Goal: Transaction & Acquisition: Purchase product/service

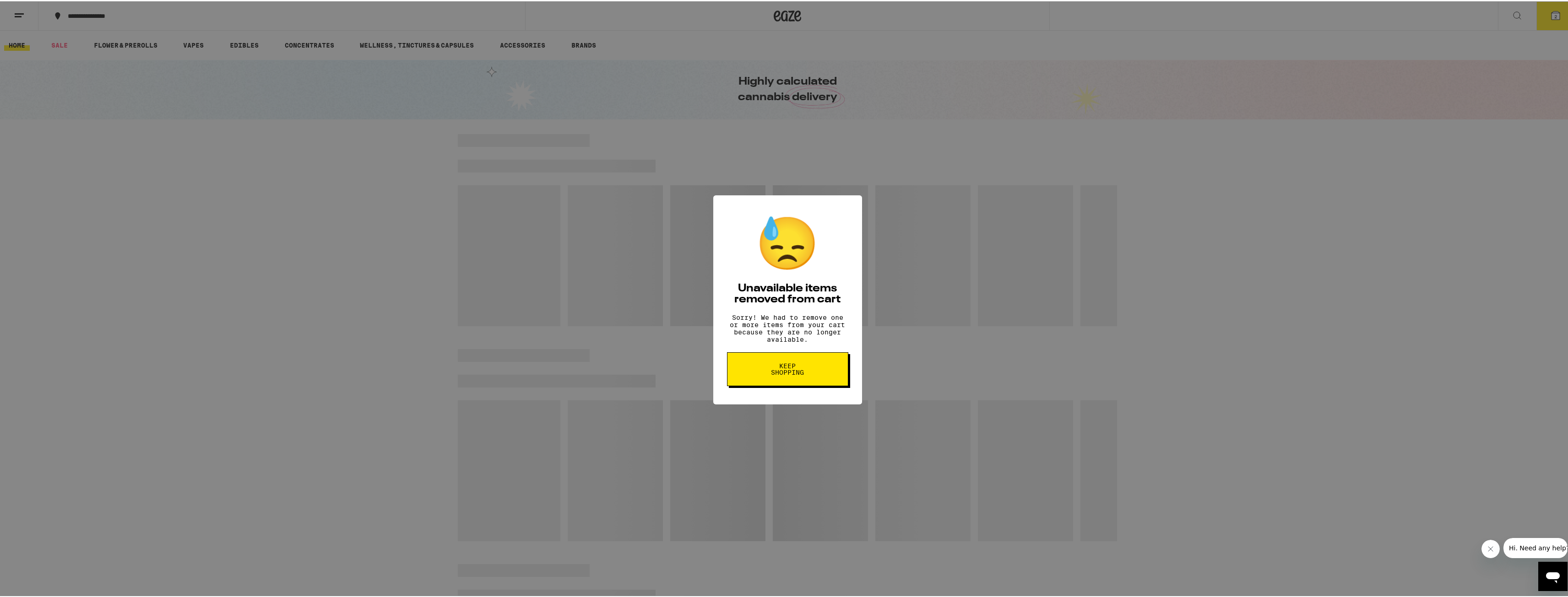
click at [798, 375] on span "Keep Shopping" at bounding box center [787, 368] width 47 height 13
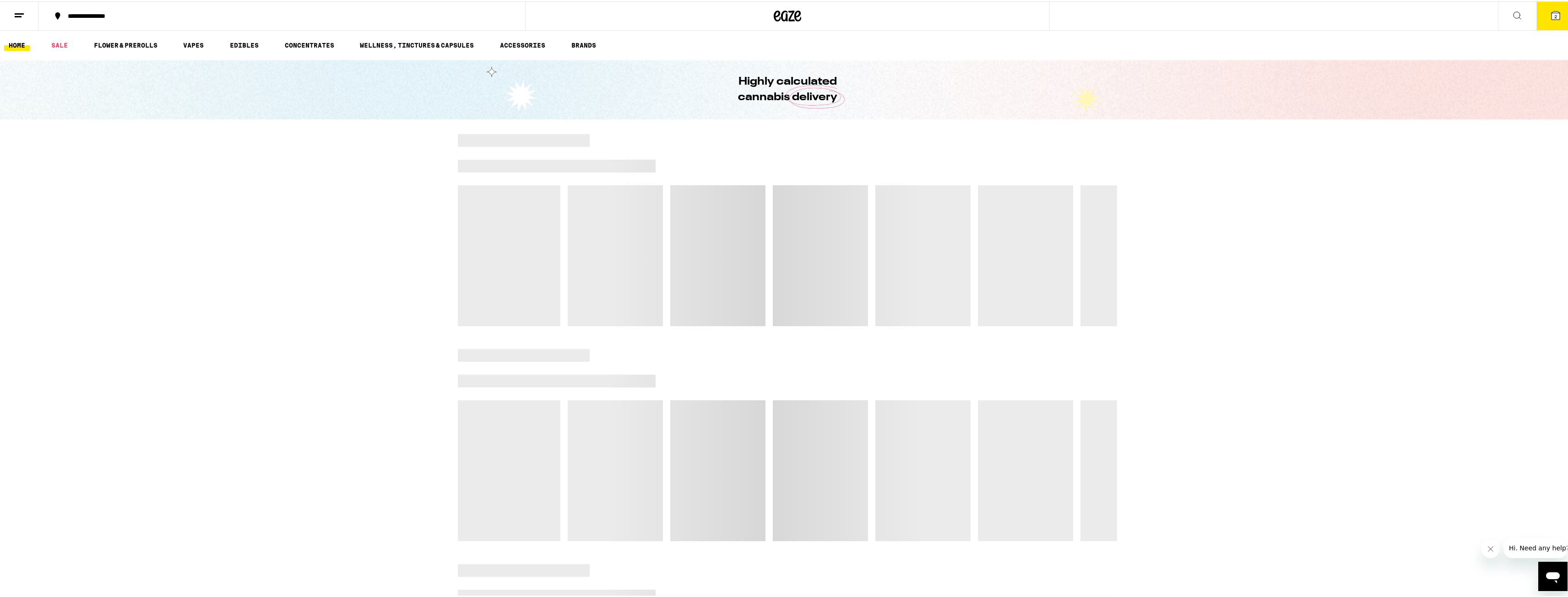
click at [1541, 13] on button "2" at bounding box center [1555, 15] width 38 height 28
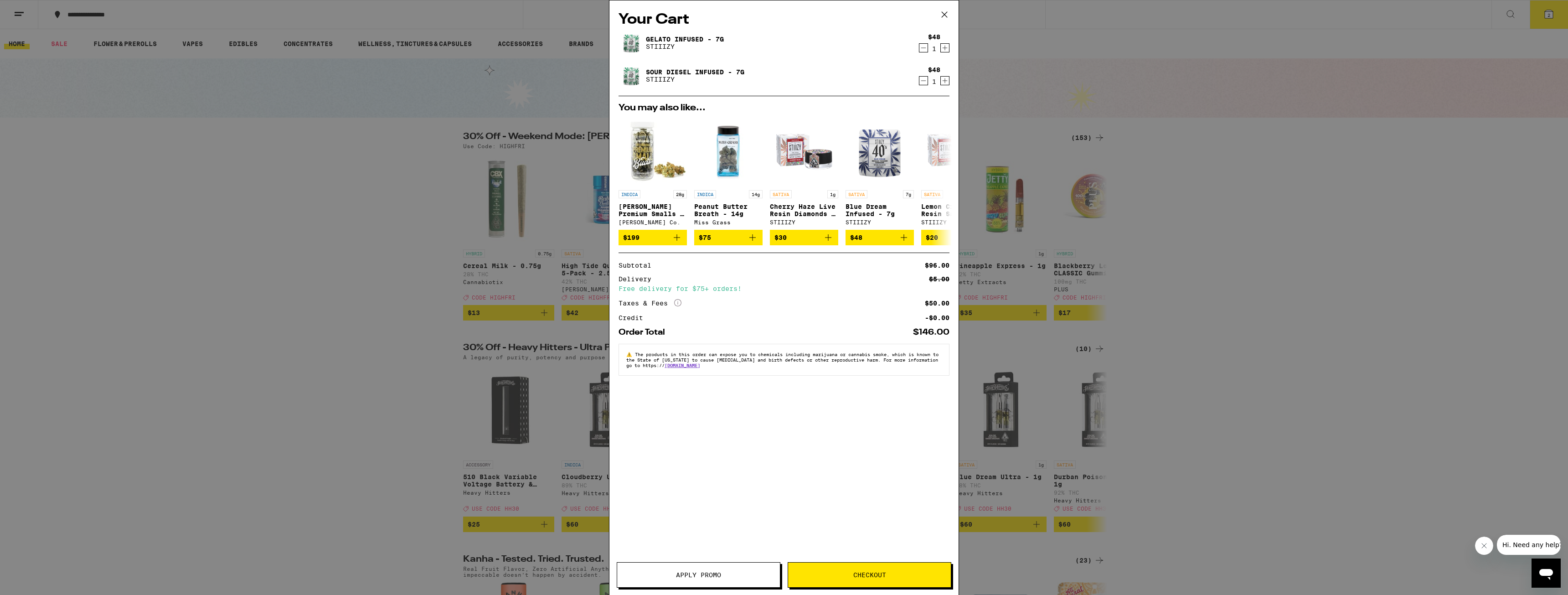
click at [949, 16] on icon at bounding box center [944, 14] width 13 height 13
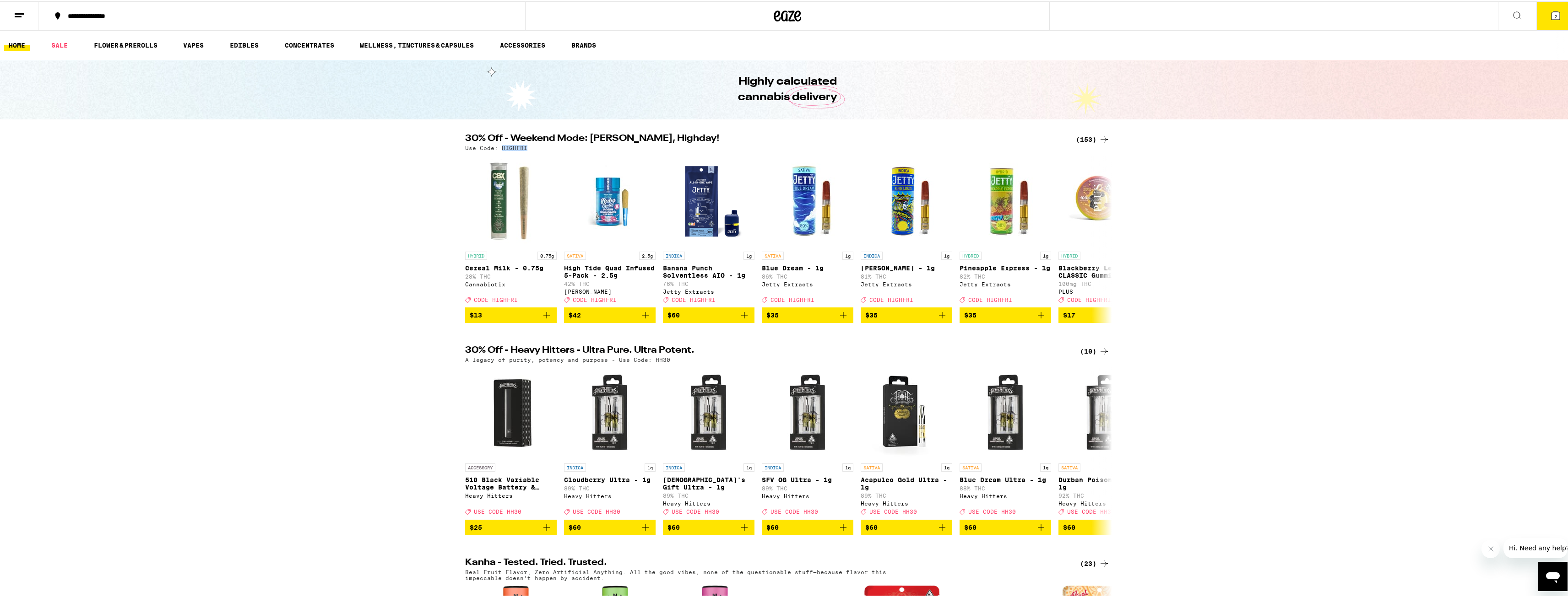
drag, startPoint x: 522, startPoint y: 148, endPoint x: 497, endPoint y: 148, distance: 25.0
click at [497, 148] on div "Use Code: HIGHFRI" at bounding box center [787, 147] width 645 height 6
copy p "HIGHFRI"
click at [1542, 14] on button "2" at bounding box center [1555, 15] width 38 height 28
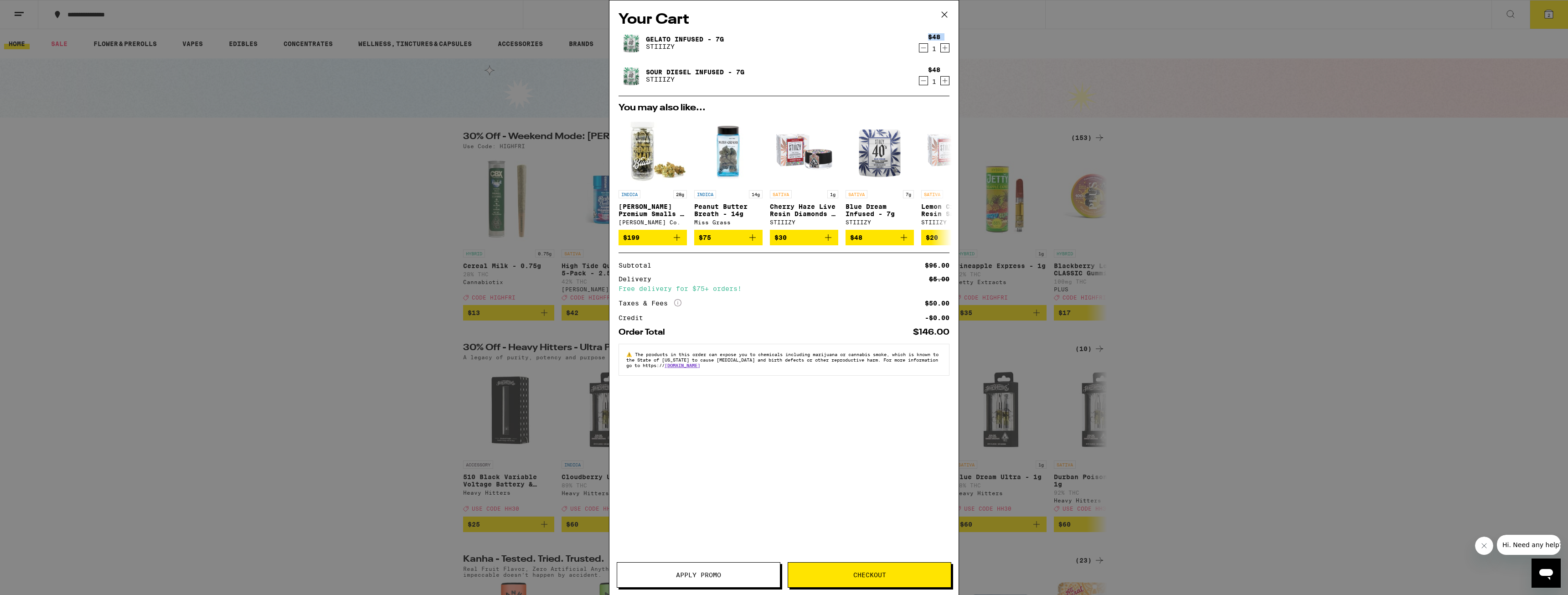
click at [926, 48] on div "$48 1" at bounding box center [932, 42] width 34 height 19
click at [922, 53] on icon "Decrement" at bounding box center [923, 48] width 8 height 11
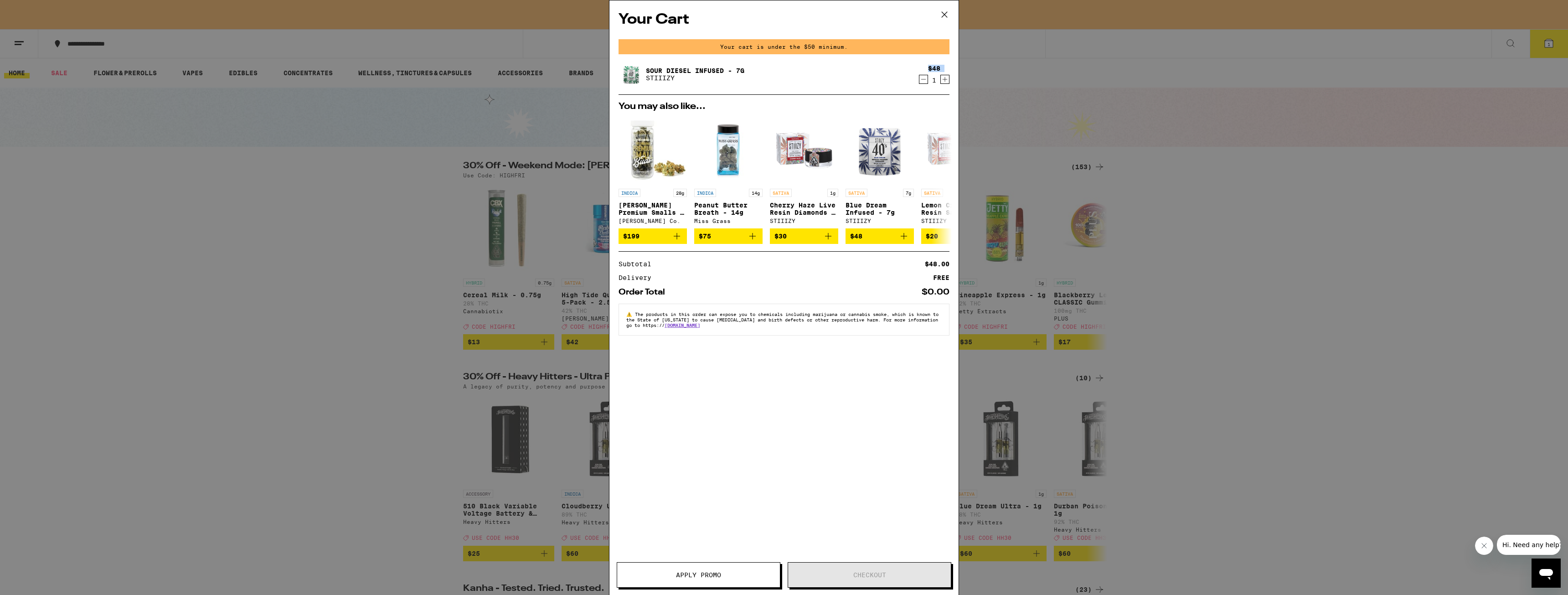
click at [923, 79] on icon "Decrement" at bounding box center [923, 79] width 5 height 0
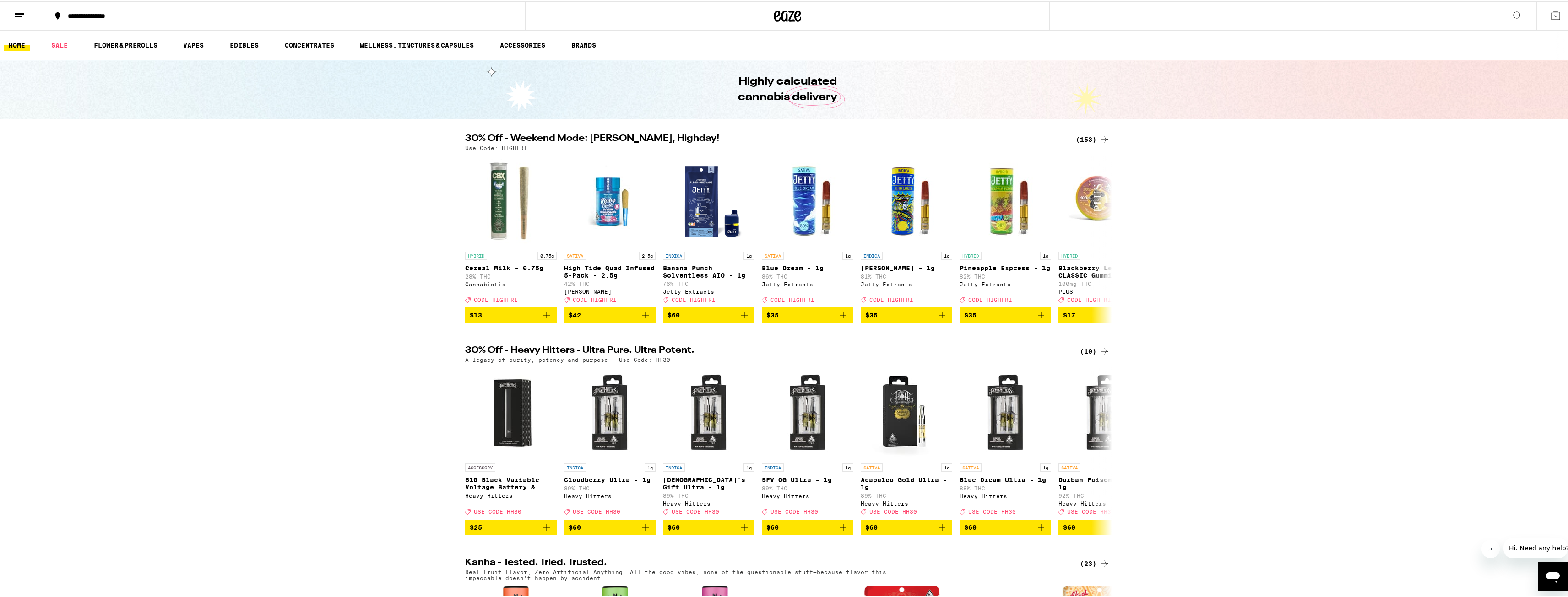
click at [1088, 139] on div "(153)" at bounding box center [1093, 138] width 34 height 11
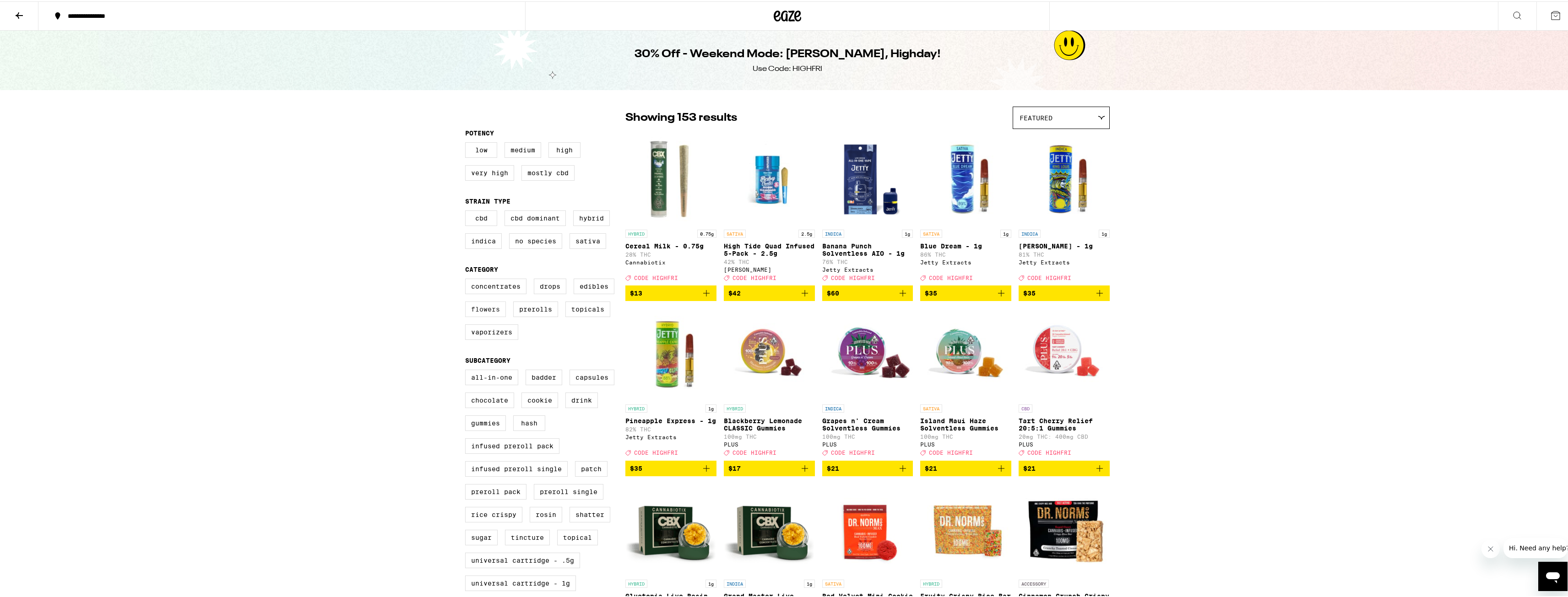
click at [483, 315] on label "Flowers" at bounding box center [485, 308] width 41 height 16
click at [468, 279] on input "Flowers" at bounding box center [467, 278] width 1 height 1
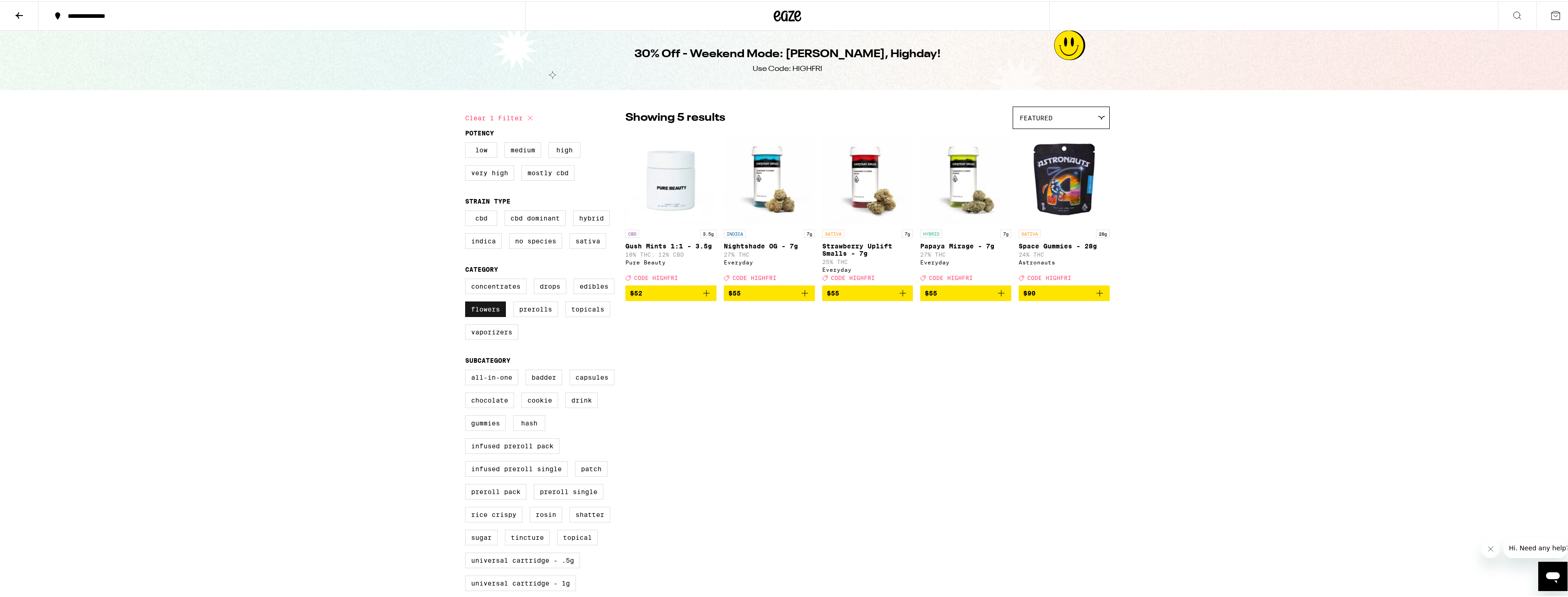
click at [487, 316] on label "Flowers" at bounding box center [485, 308] width 41 height 16
click at [468, 279] on input "Flowers" at bounding box center [467, 278] width 1 height 1
checkbox input "false"
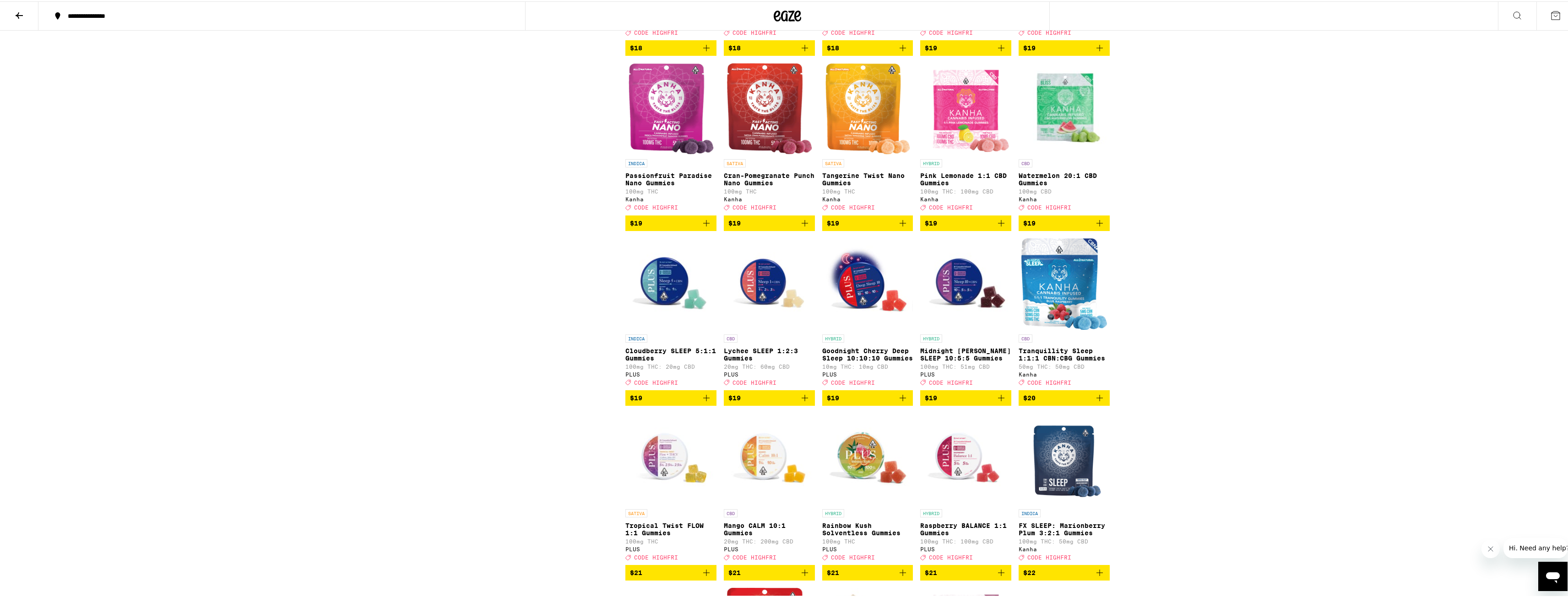
scroll to position [2517, 0]
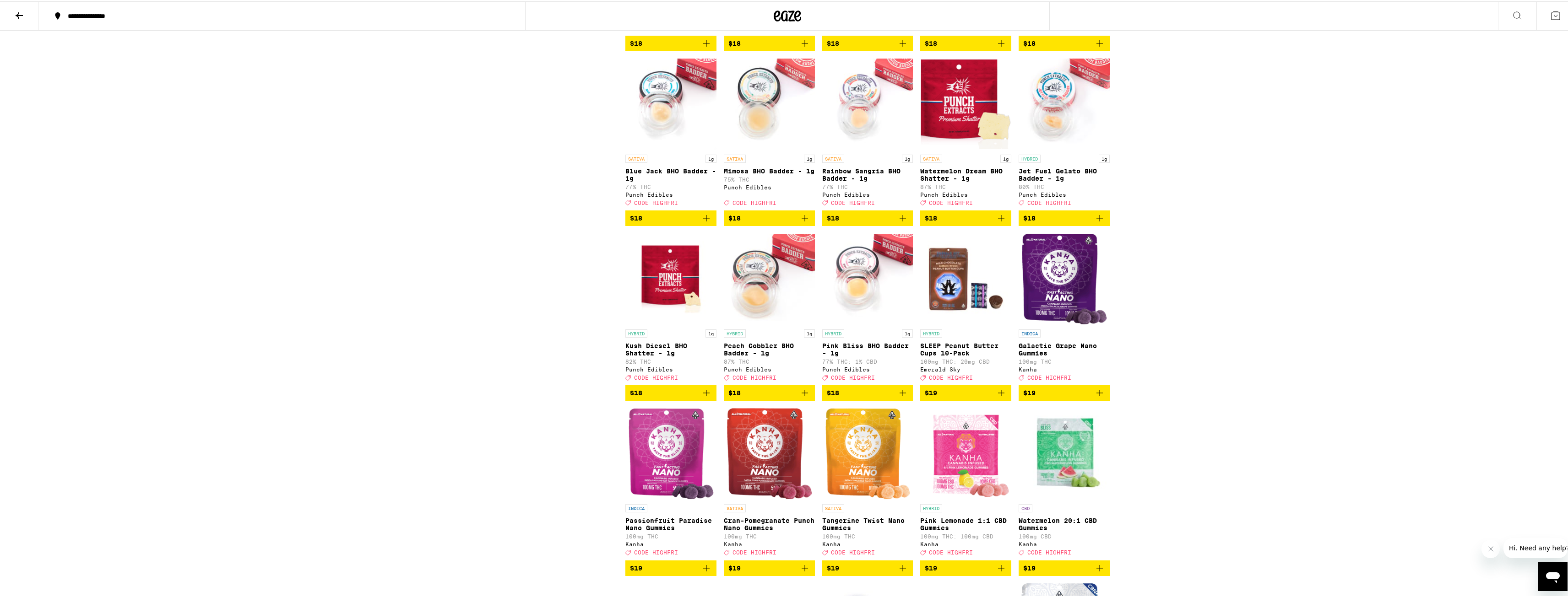
click at [18, 13] on icon at bounding box center [19, 14] width 7 height 6
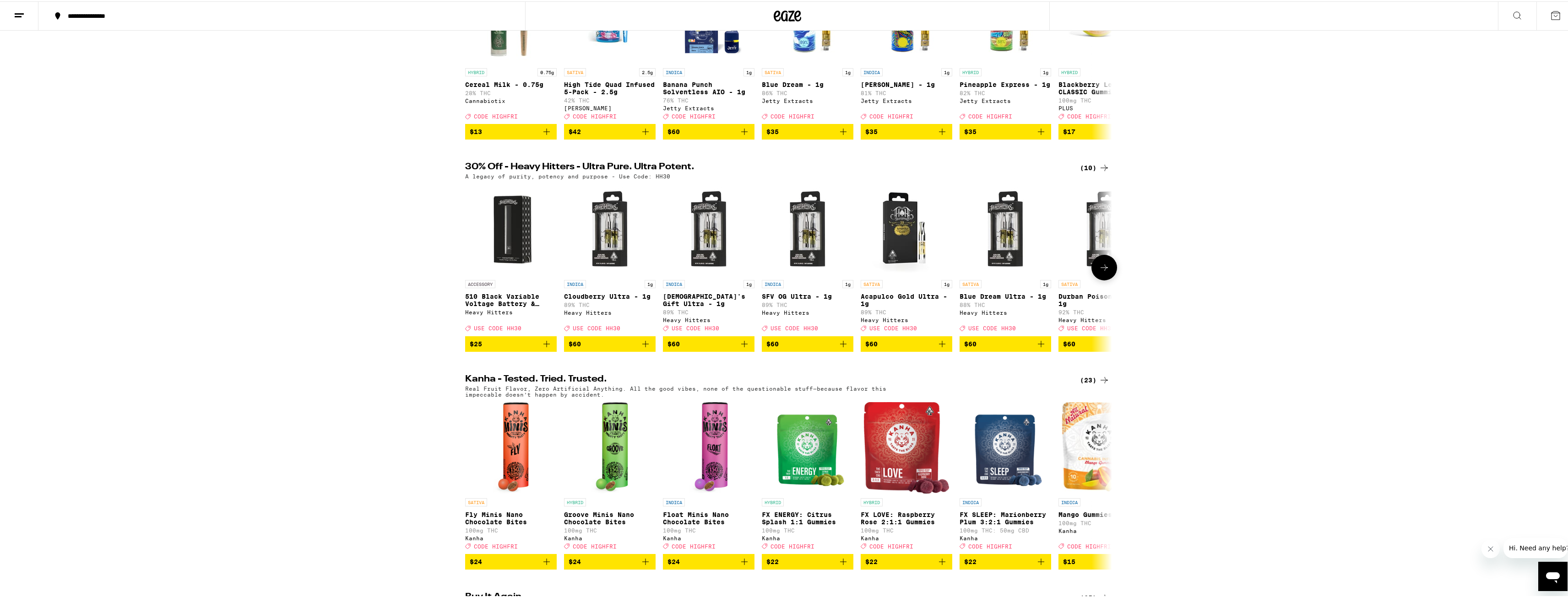
scroll to position [183, 0]
click at [1099, 173] on icon at bounding box center [1105, 167] width 11 height 11
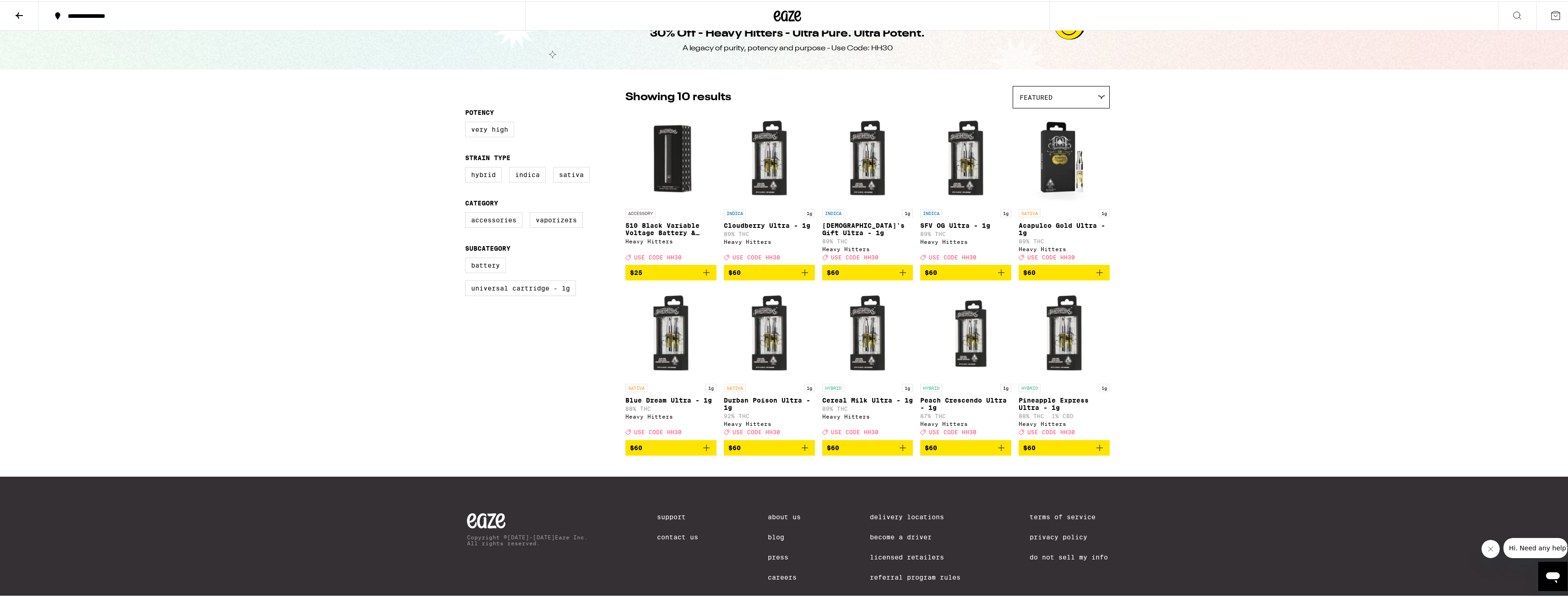
scroll to position [60, 0]
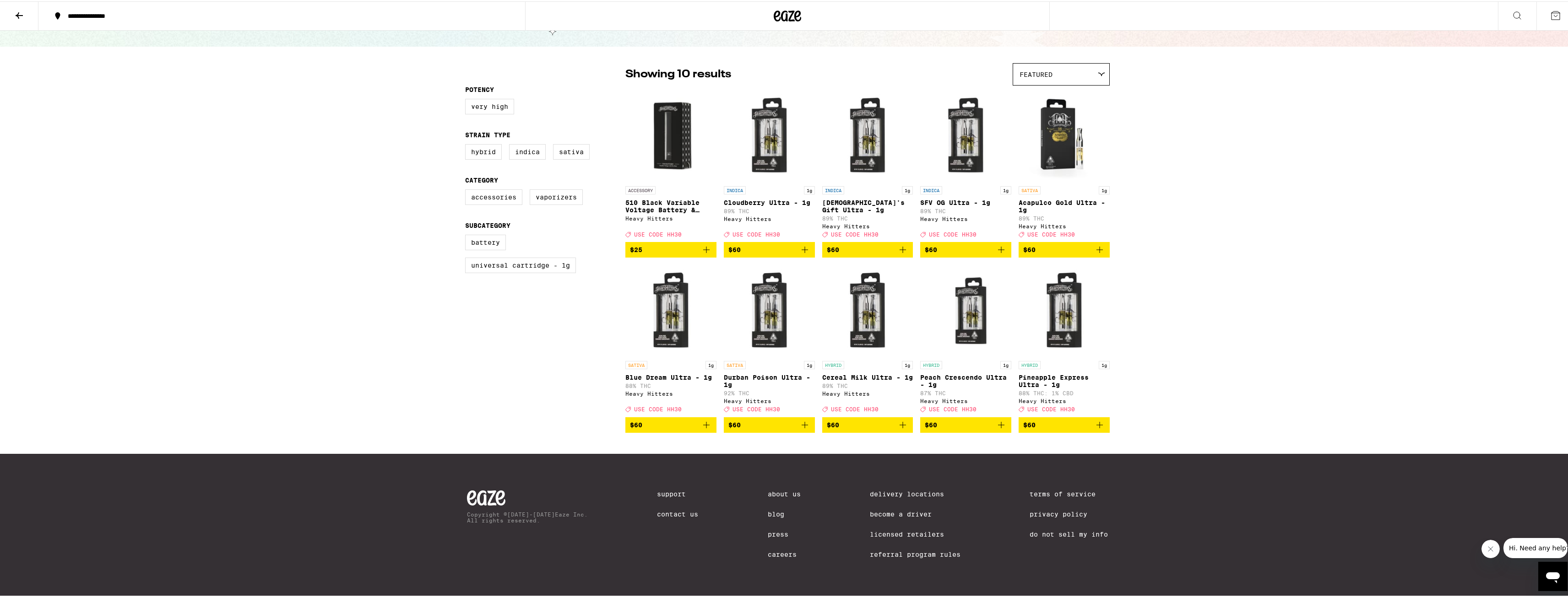
click at [23, 16] on icon at bounding box center [19, 14] width 11 height 11
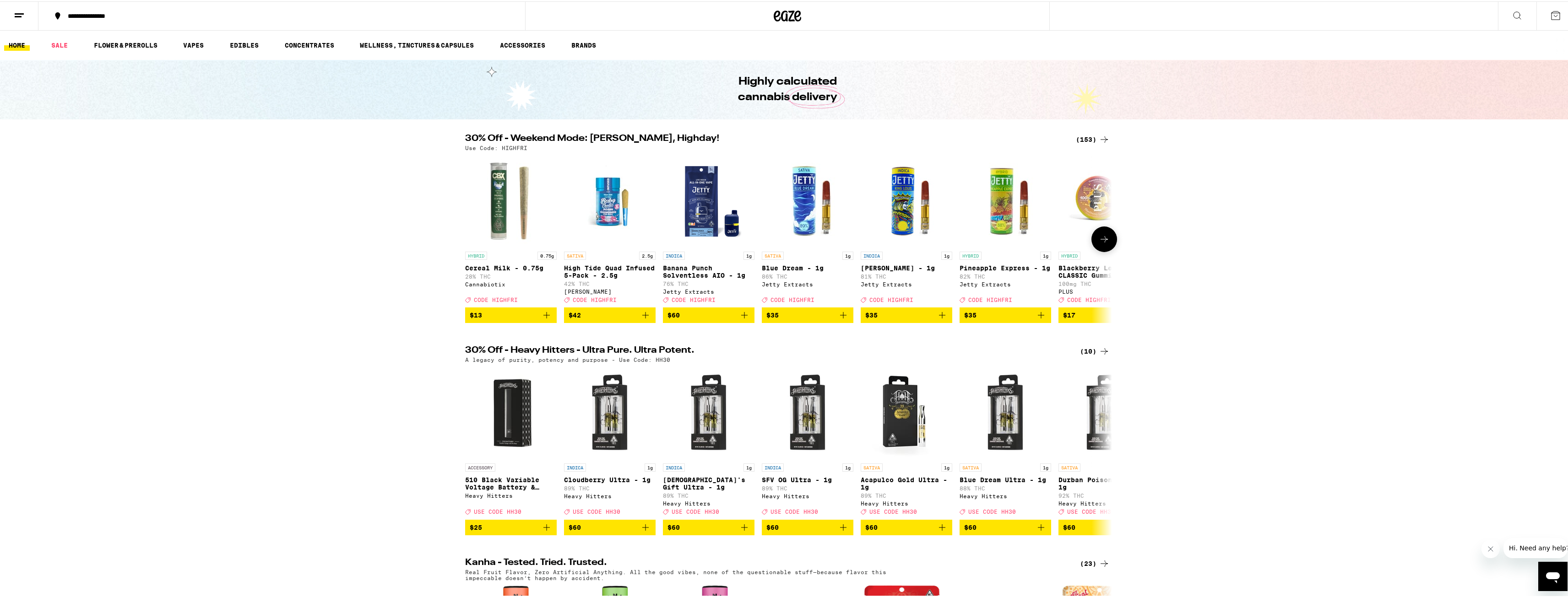
click at [1105, 240] on icon at bounding box center [1105, 238] width 11 height 11
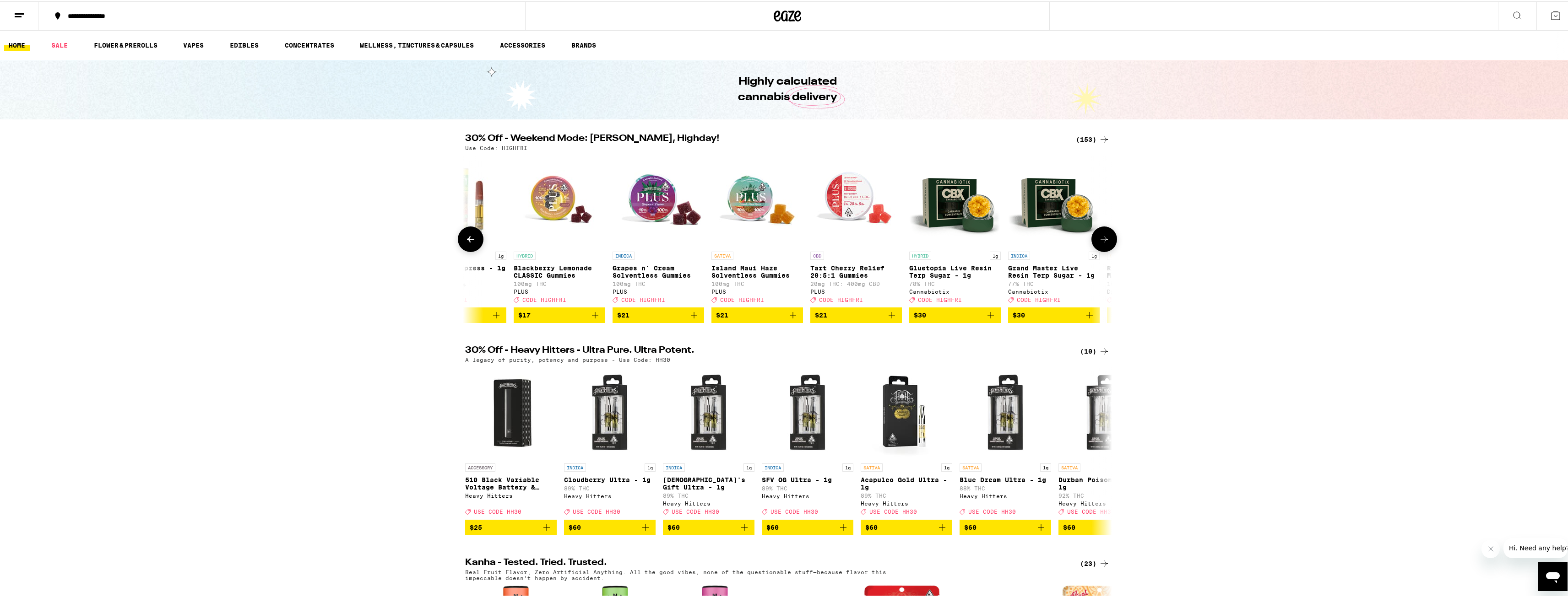
click at [1105, 240] on icon at bounding box center [1105, 238] width 11 height 11
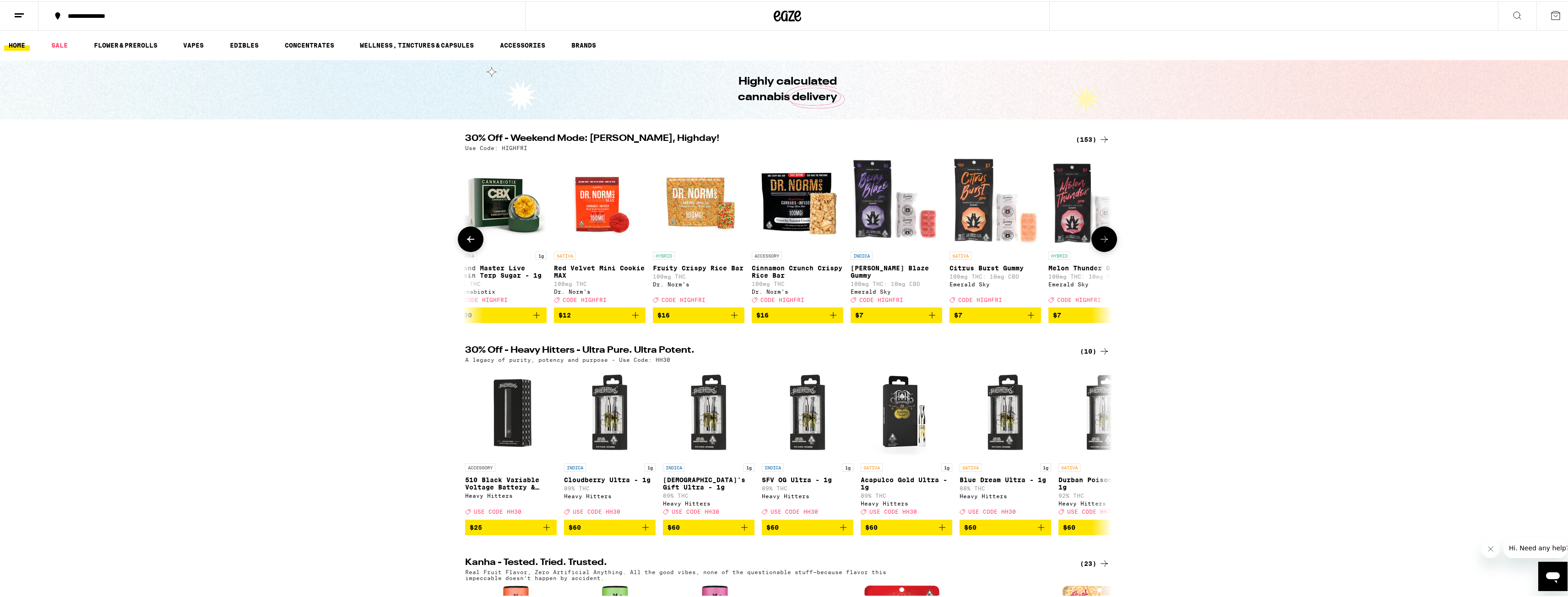
click at [1105, 240] on icon at bounding box center [1105, 238] width 11 height 11
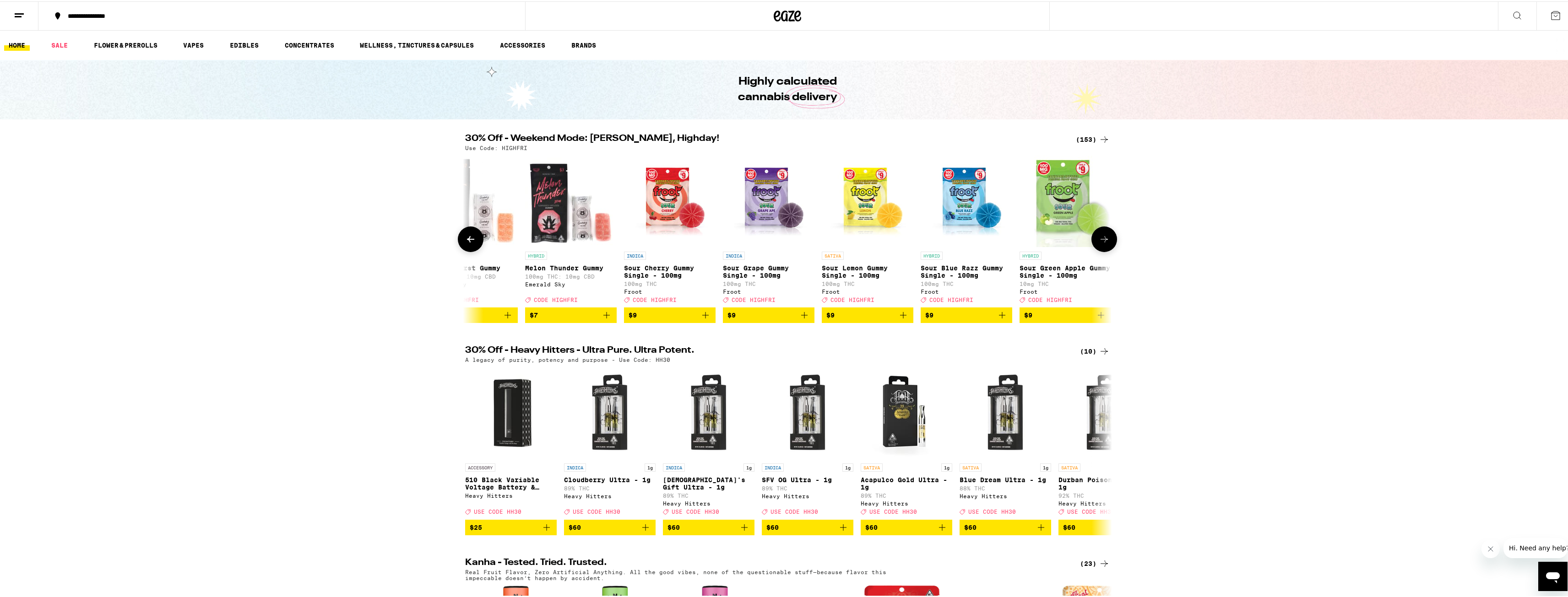
click at [1105, 240] on icon at bounding box center [1105, 238] width 11 height 11
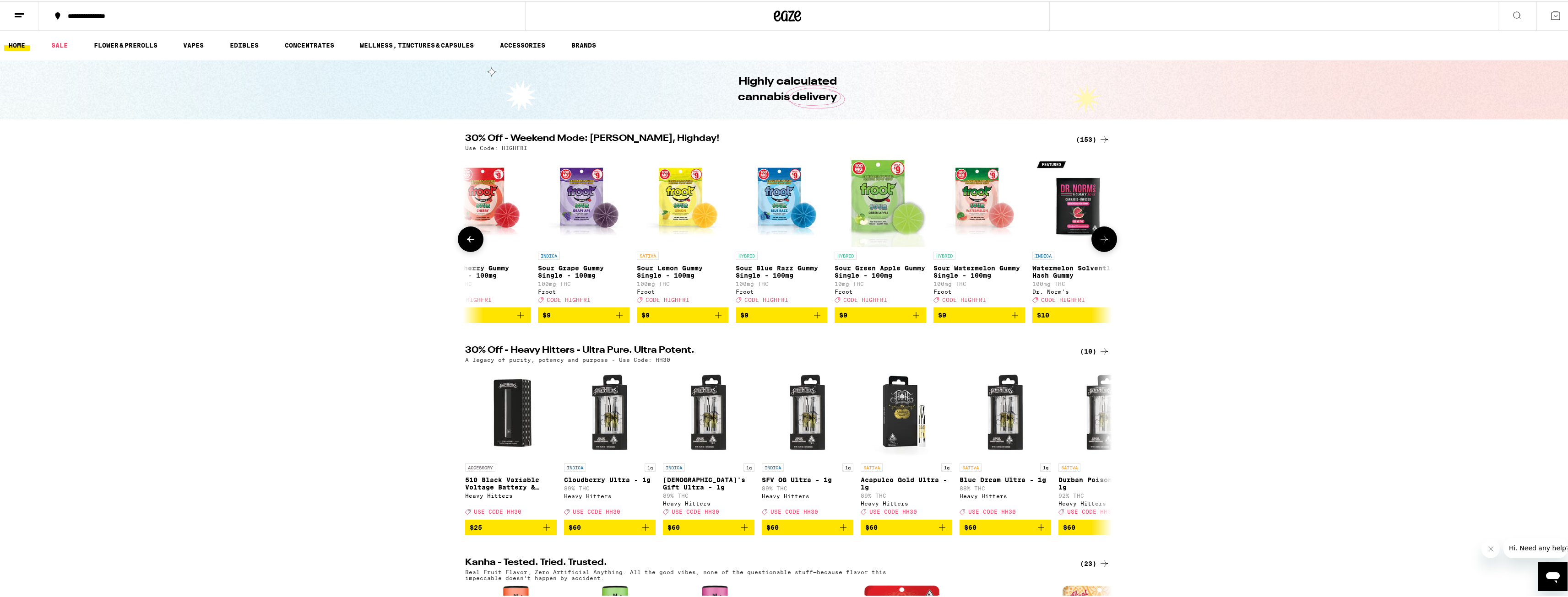
click at [1105, 240] on icon at bounding box center [1105, 238] width 11 height 11
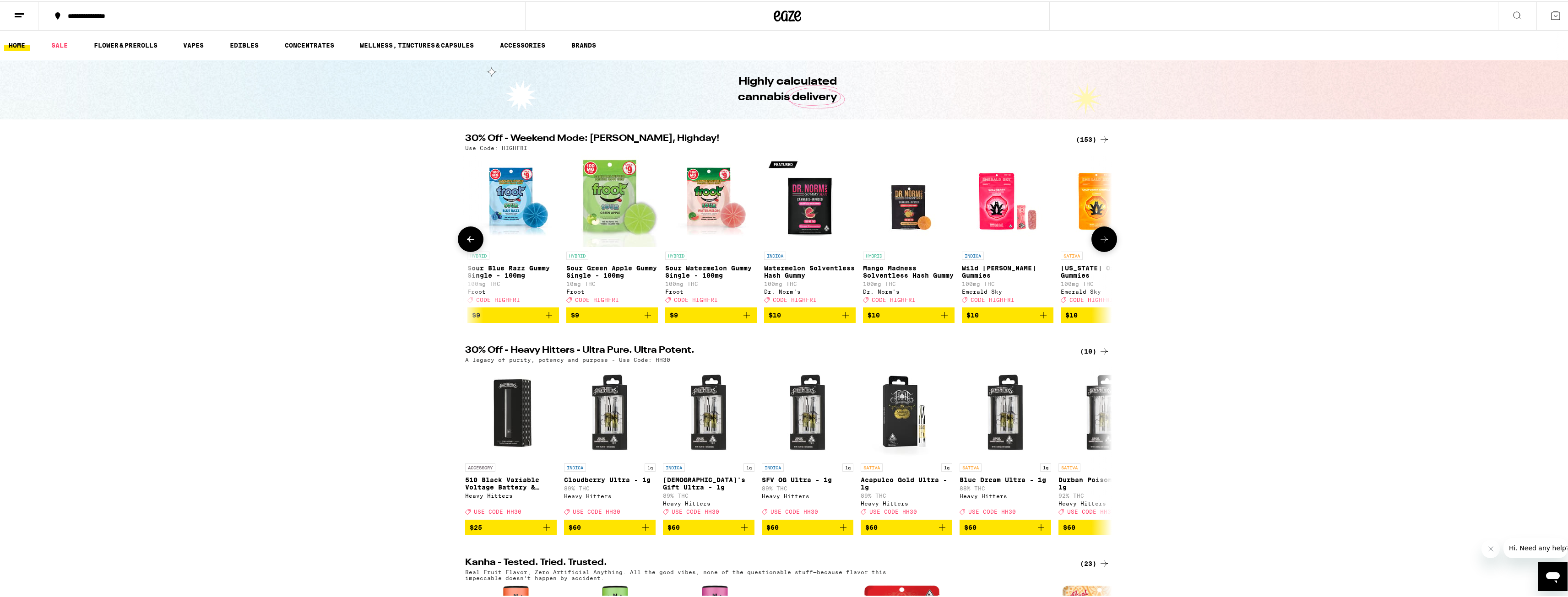
click at [1105, 240] on icon at bounding box center [1105, 238] width 11 height 11
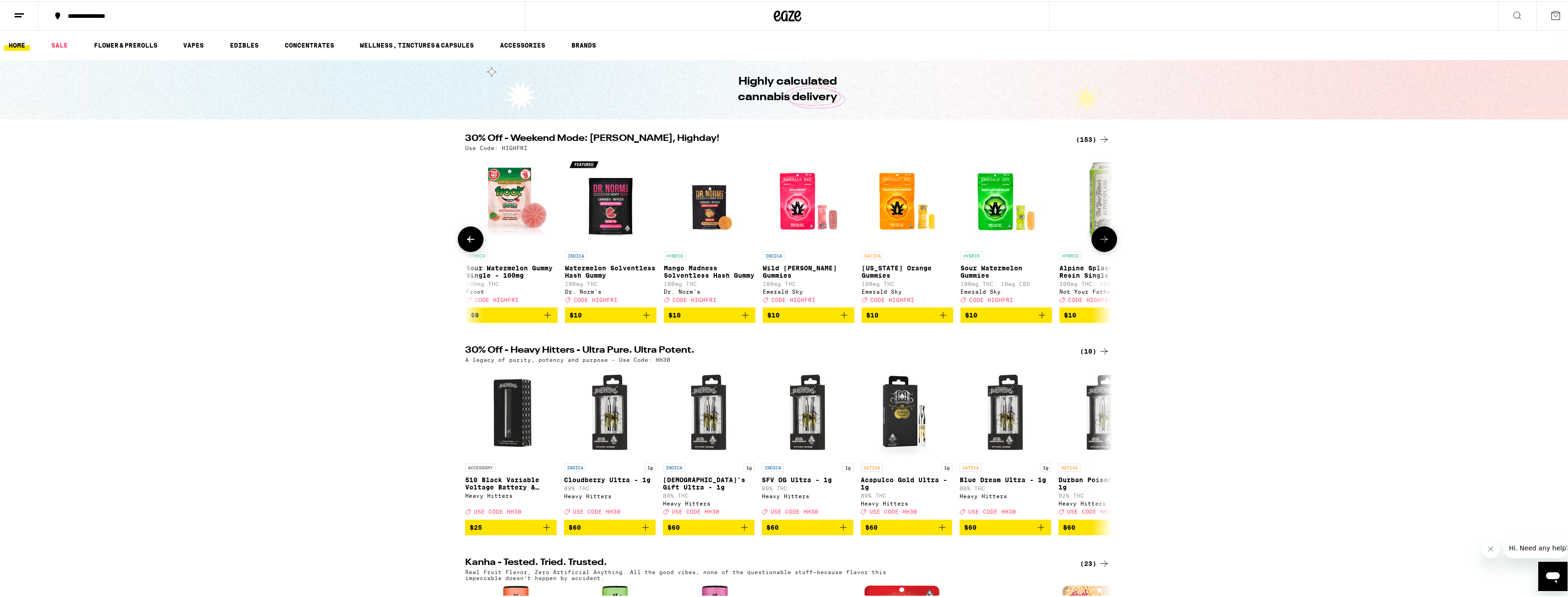
click at [1105, 240] on icon at bounding box center [1105, 238] width 11 height 11
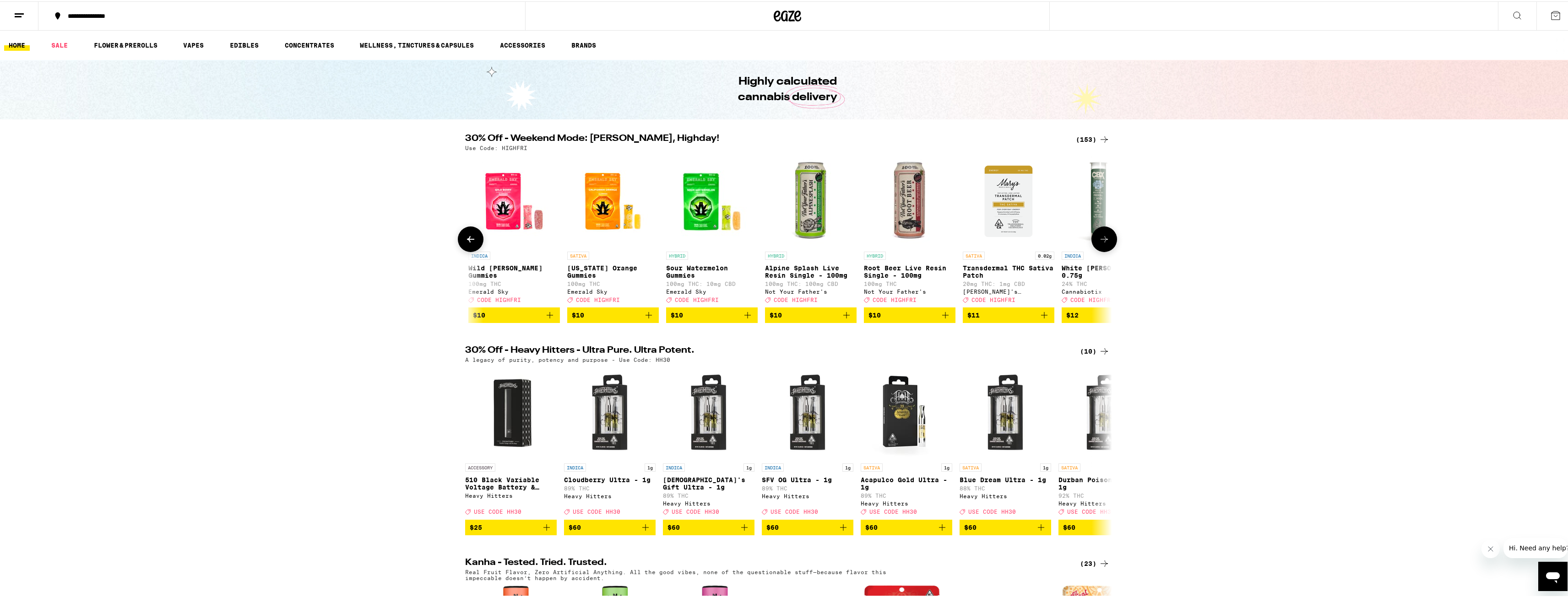
click at [1105, 240] on icon at bounding box center [1105, 238] width 11 height 11
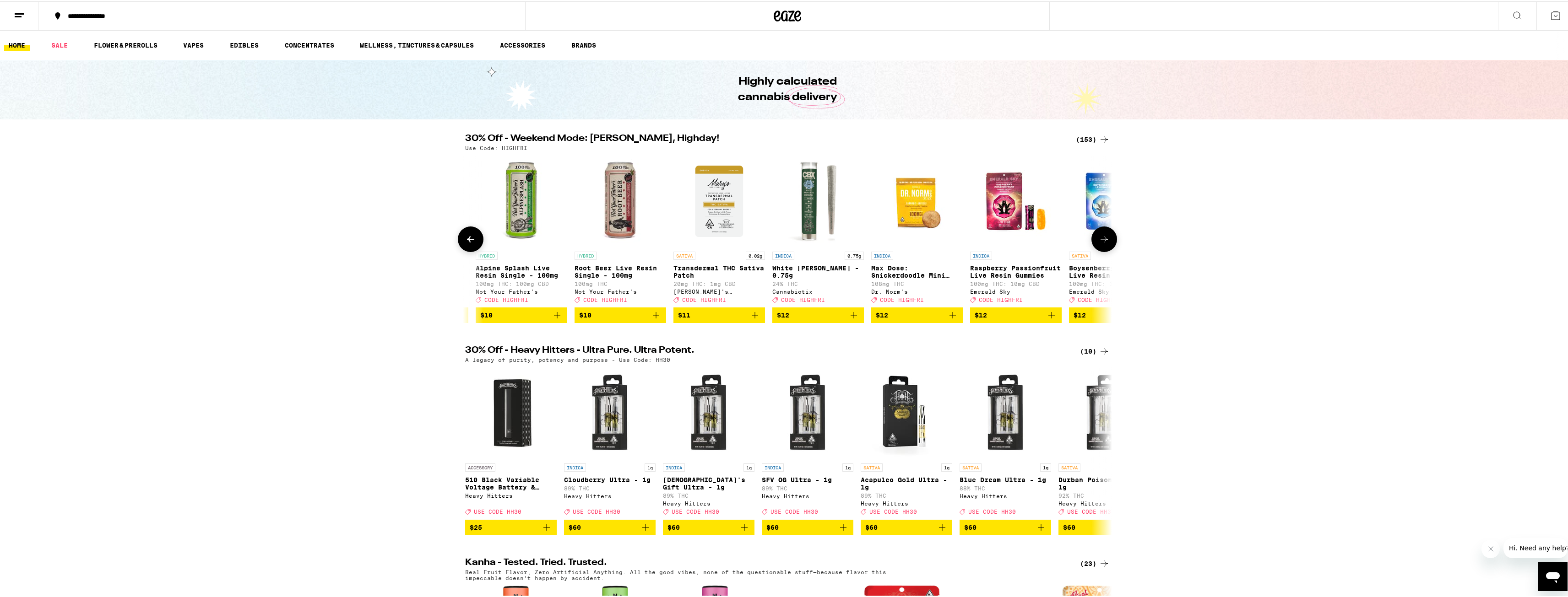
click at [1105, 240] on icon at bounding box center [1105, 238] width 11 height 11
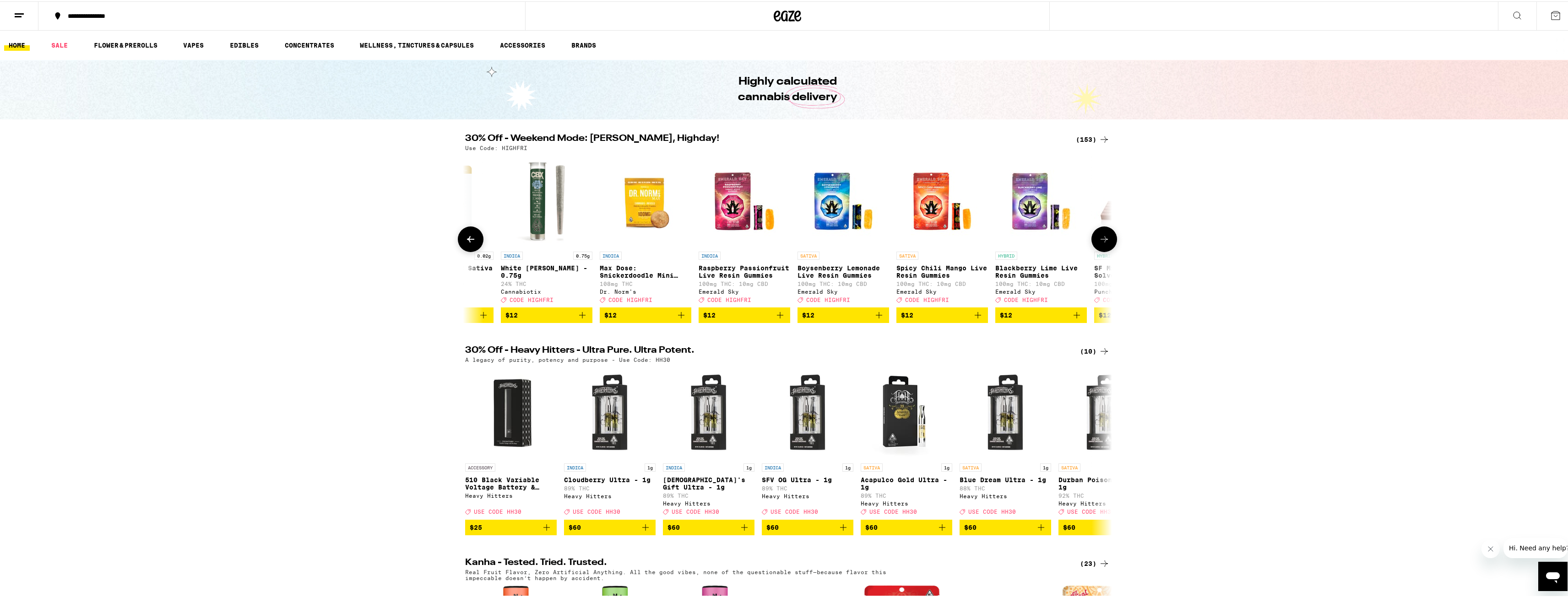
click at [1105, 240] on icon at bounding box center [1105, 238] width 11 height 11
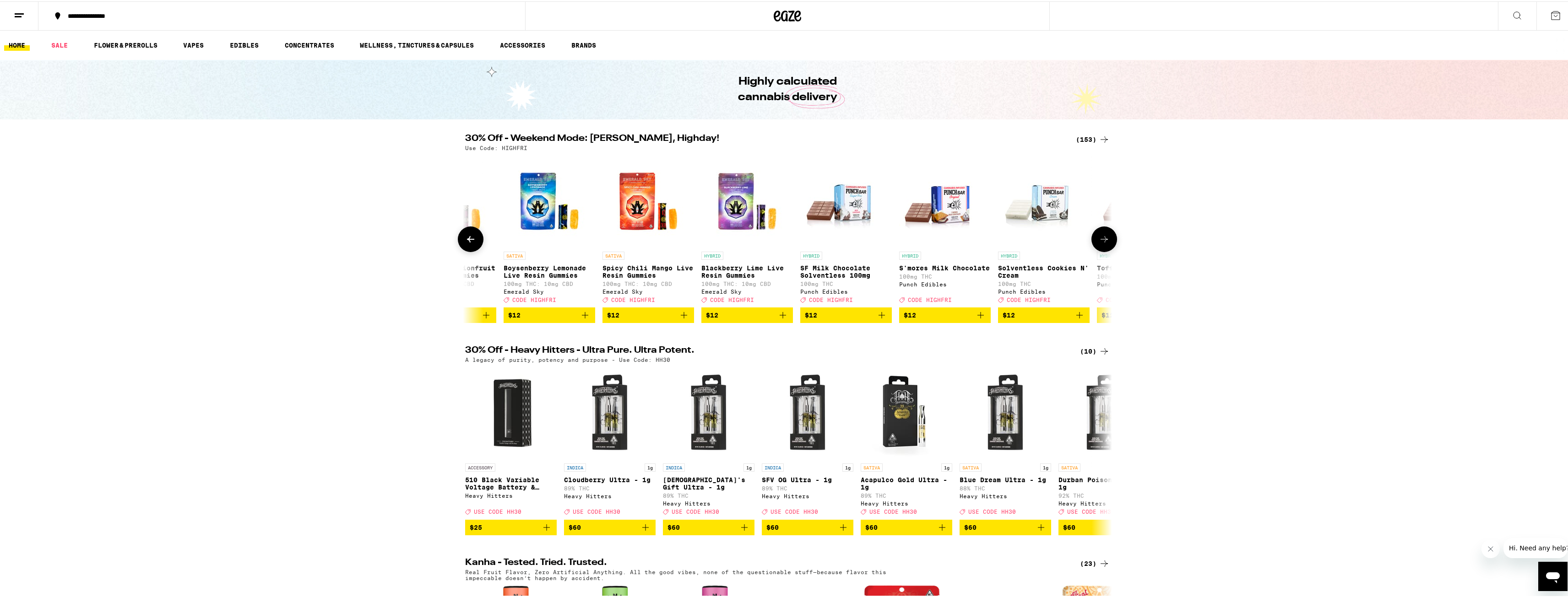
click at [1105, 240] on icon at bounding box center [1105, 238] width 11 height 11
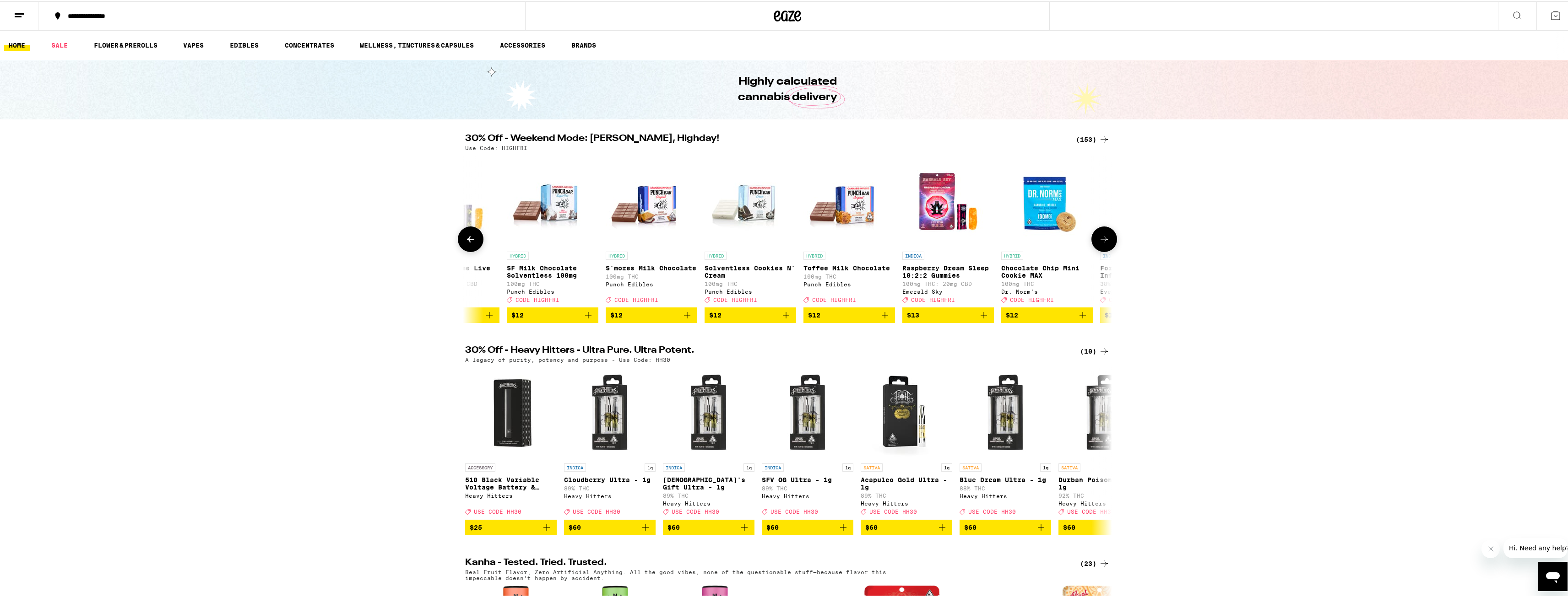
click at [1105, 240] on icon at bounding box center [1105, 238] width 11 height 11
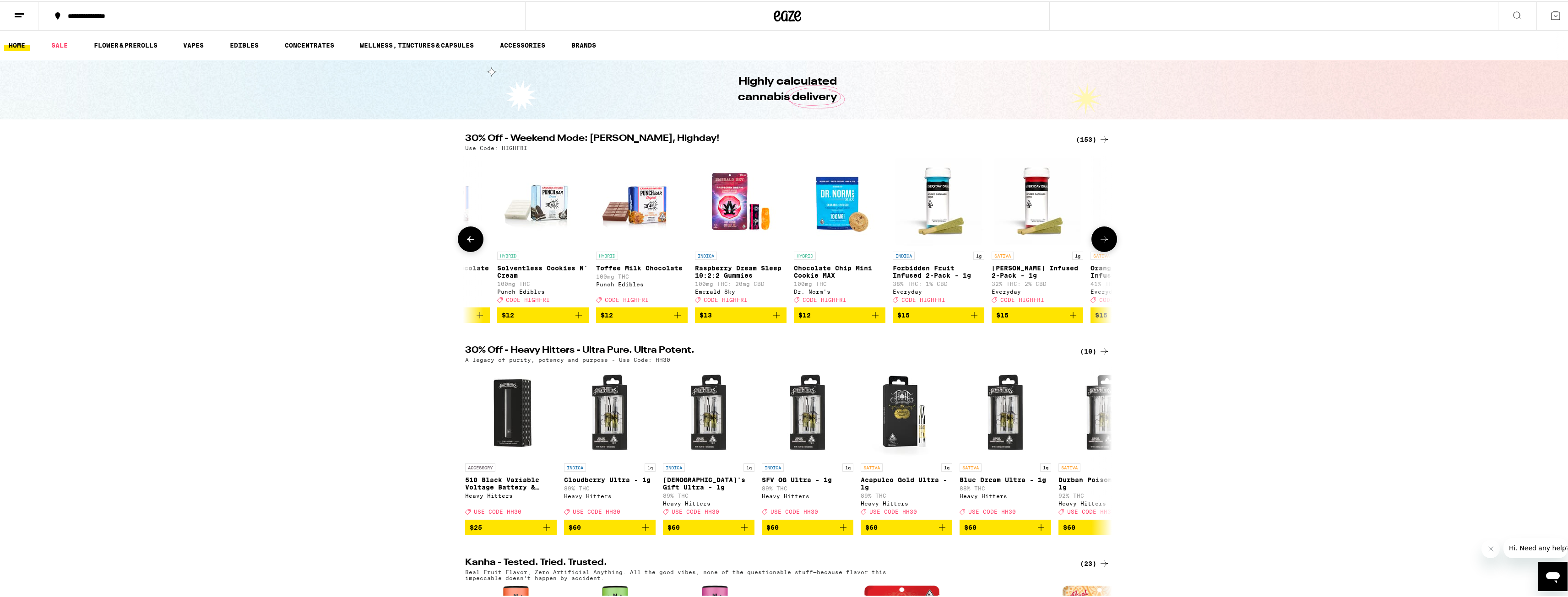
click at [1105, 240] on icon at bounding box center [1105, 238] width 11 height 11
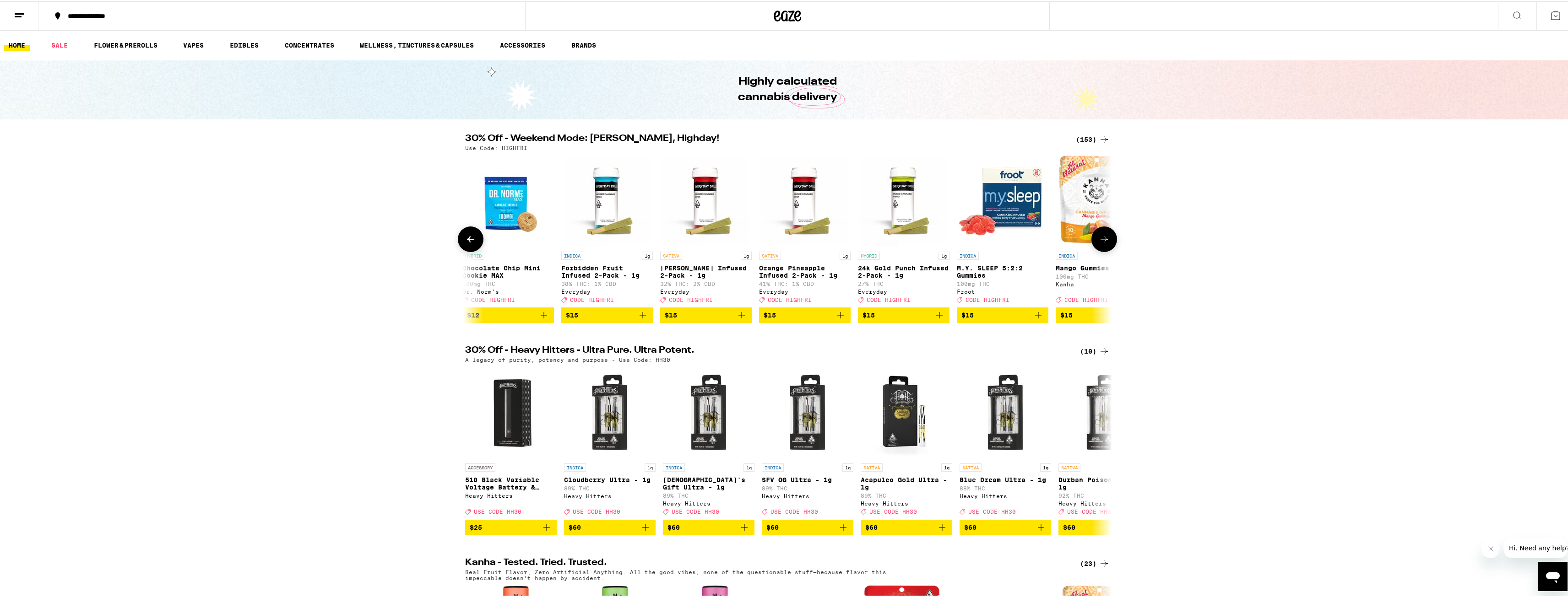
click at [1105, 240] on icon at bounding box center [1105, 238] width 11 height 11
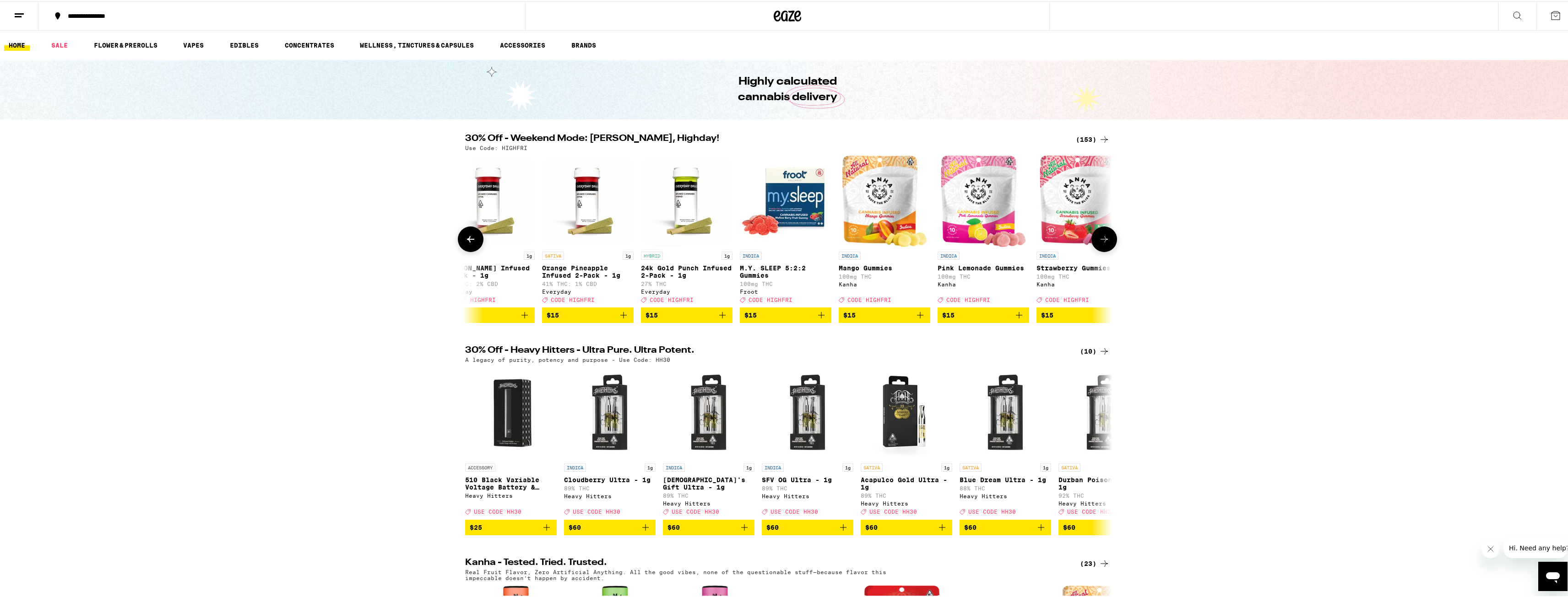
click at [1105, 240] on icon at bounding box center [1105, 238] width 11 height 11
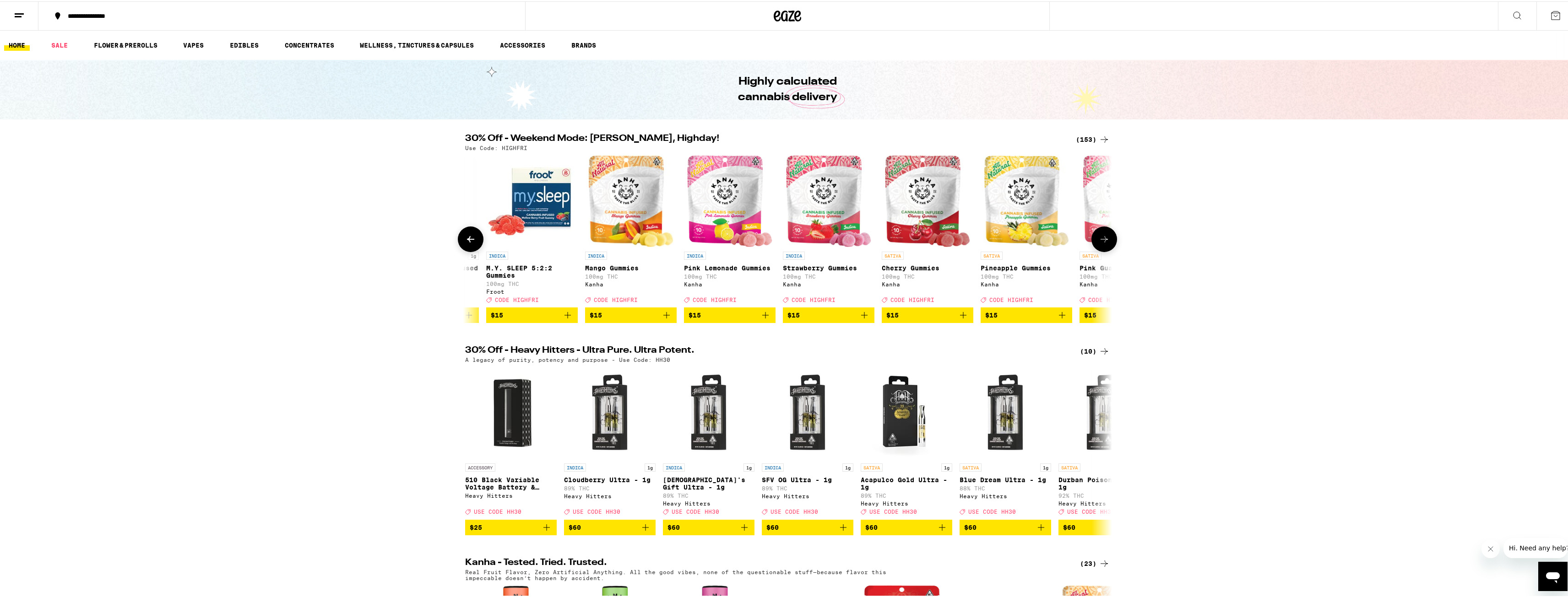
click at [1105, 240] on icon at bounding box center [1105, 238] width 11 height 11
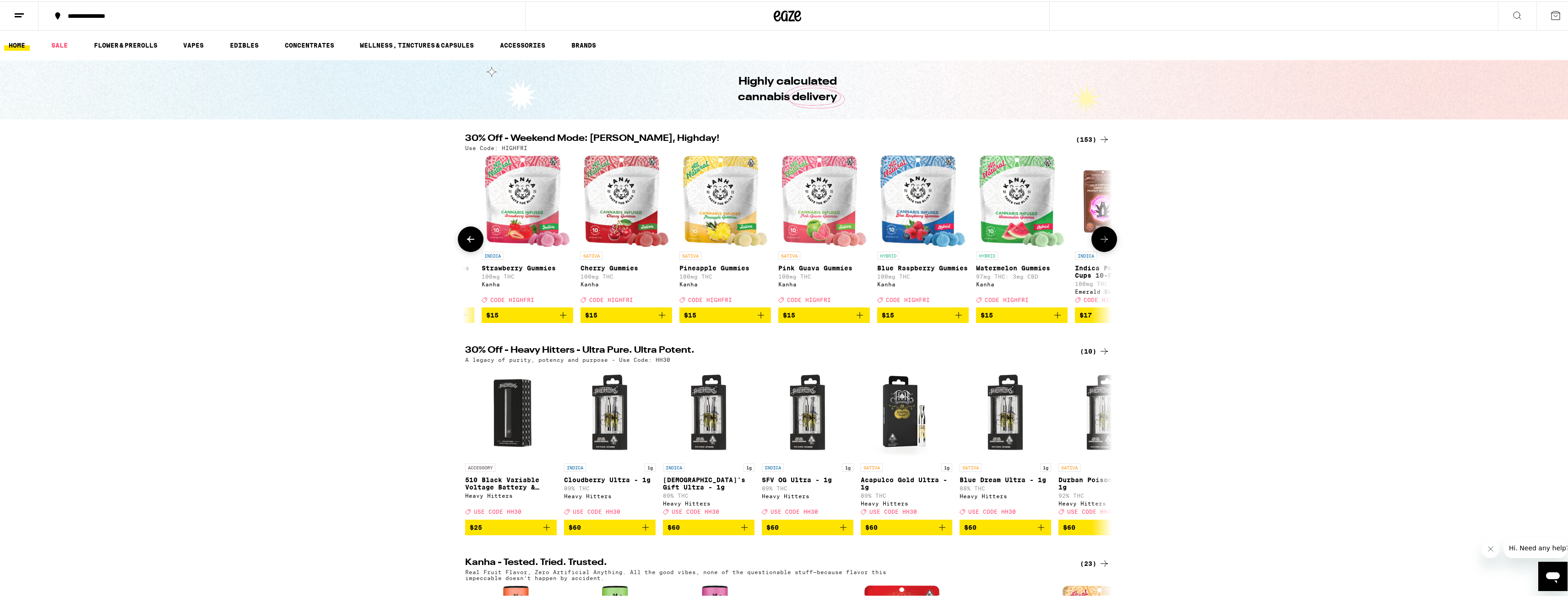
click at [1105, 240] on icon at bounding box center [1105, 238] width 11 height 11
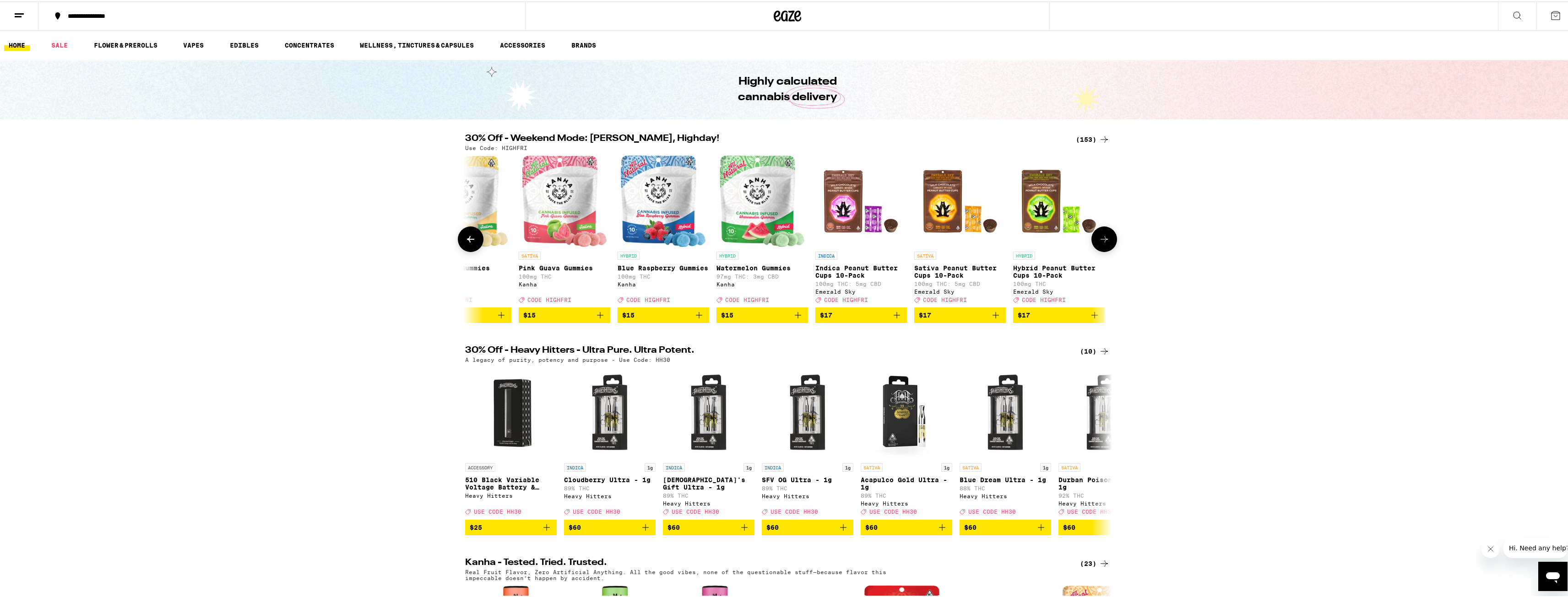
click at [1105, 240] on icon at bounding box center [1105, 238] width 11 height 11
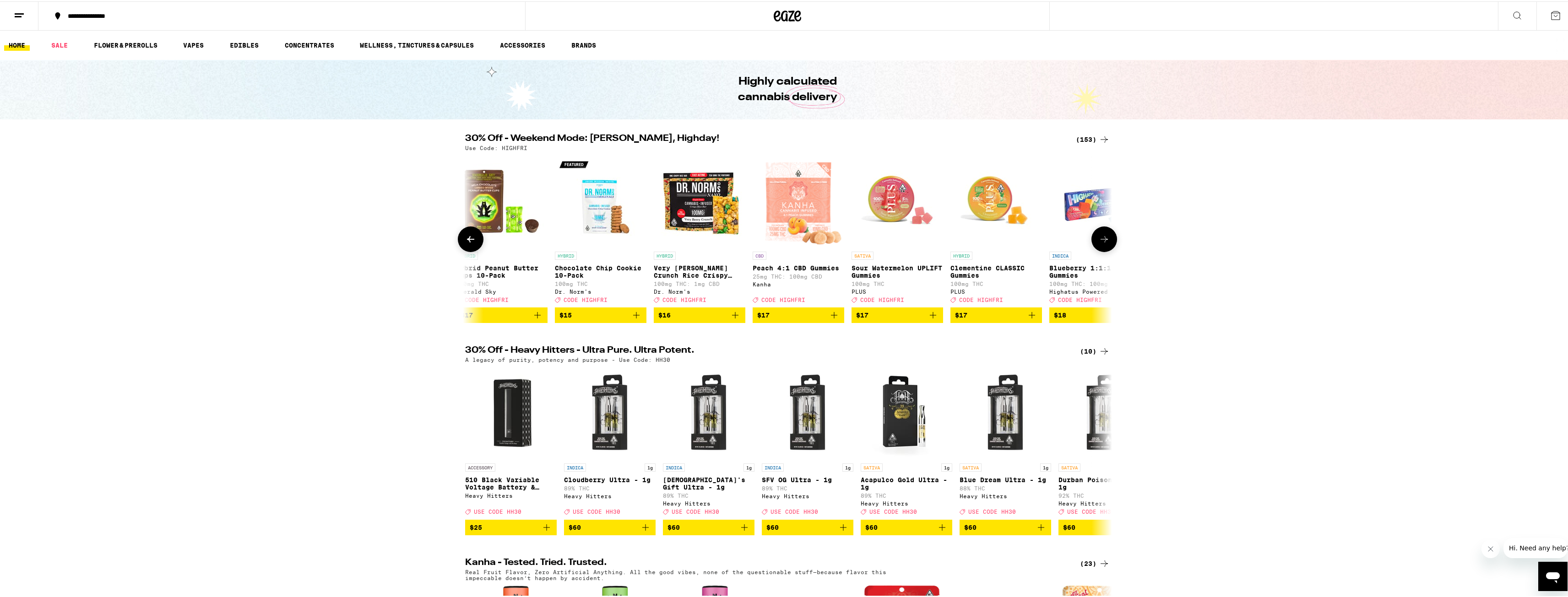
click at [1105, 240] on icon at bounding box center [1105, 238] width 11 height 11
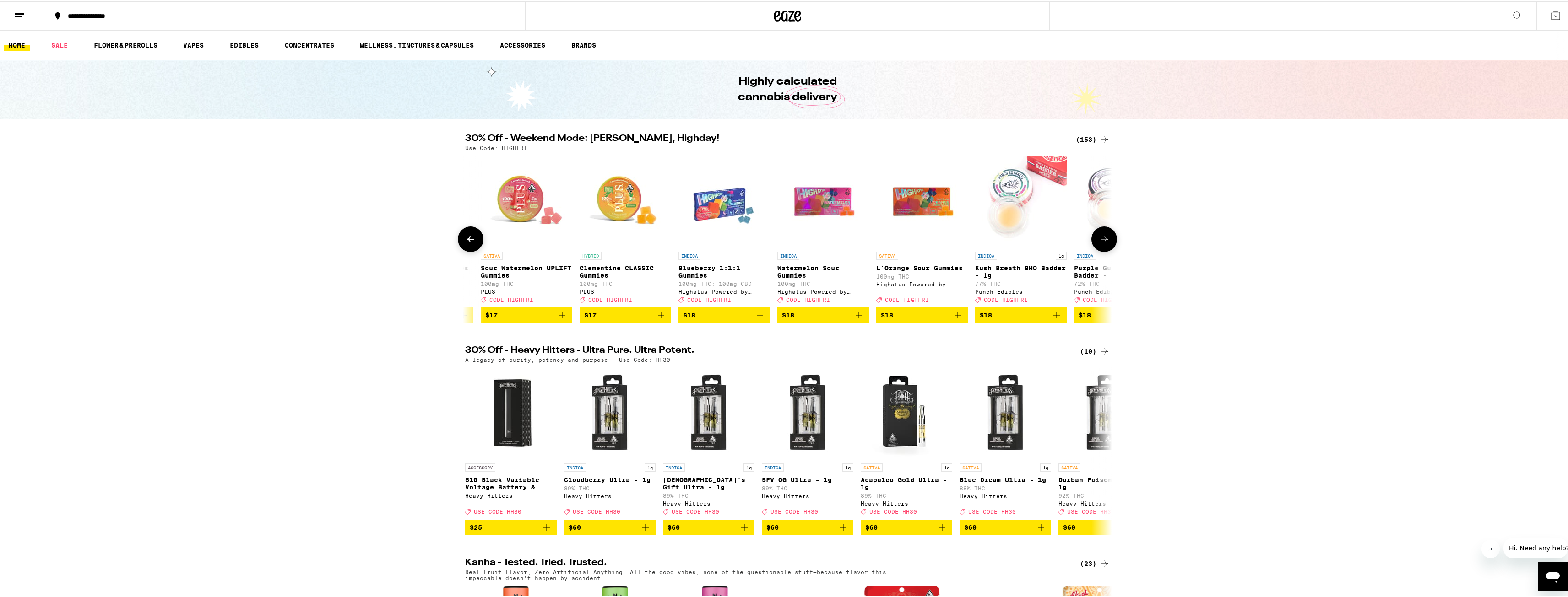
click at [1105, 240] on icon at bounding box center [1105, 238] width 11 height 11
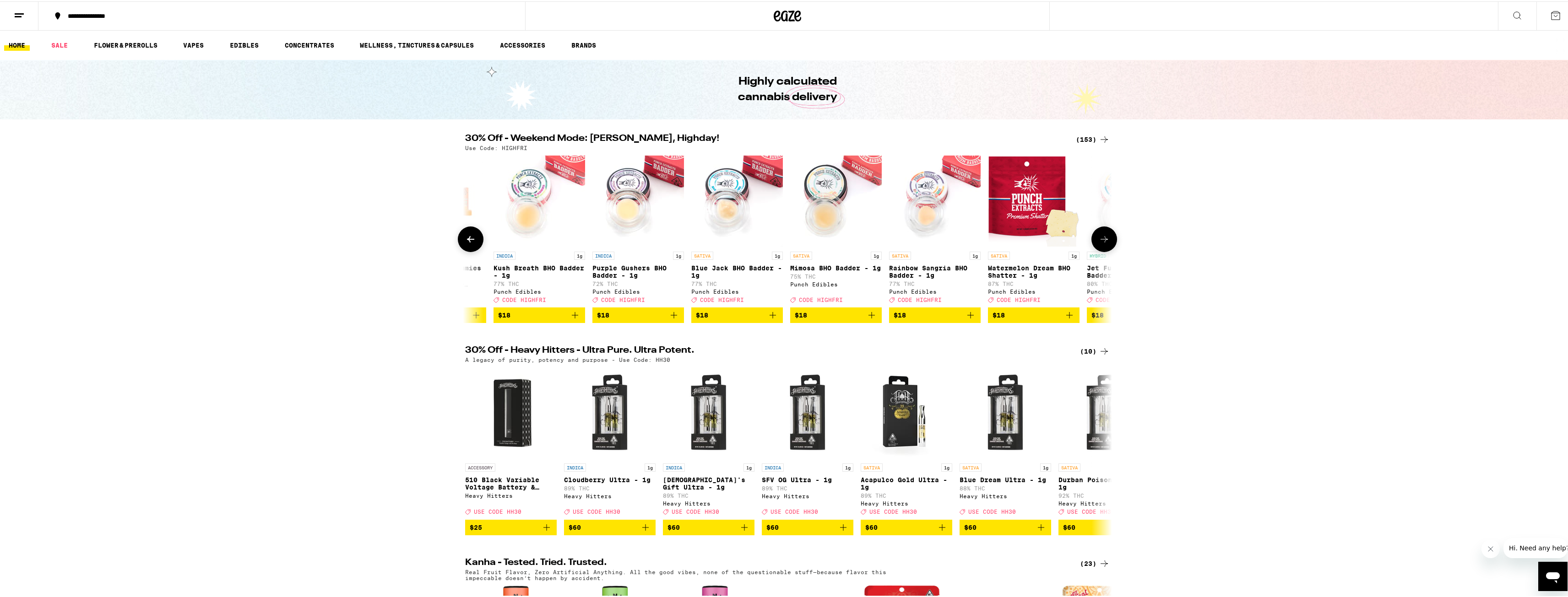
click at [1105, 240] on icon at bounding box center [1105, 238] width 11 height 11
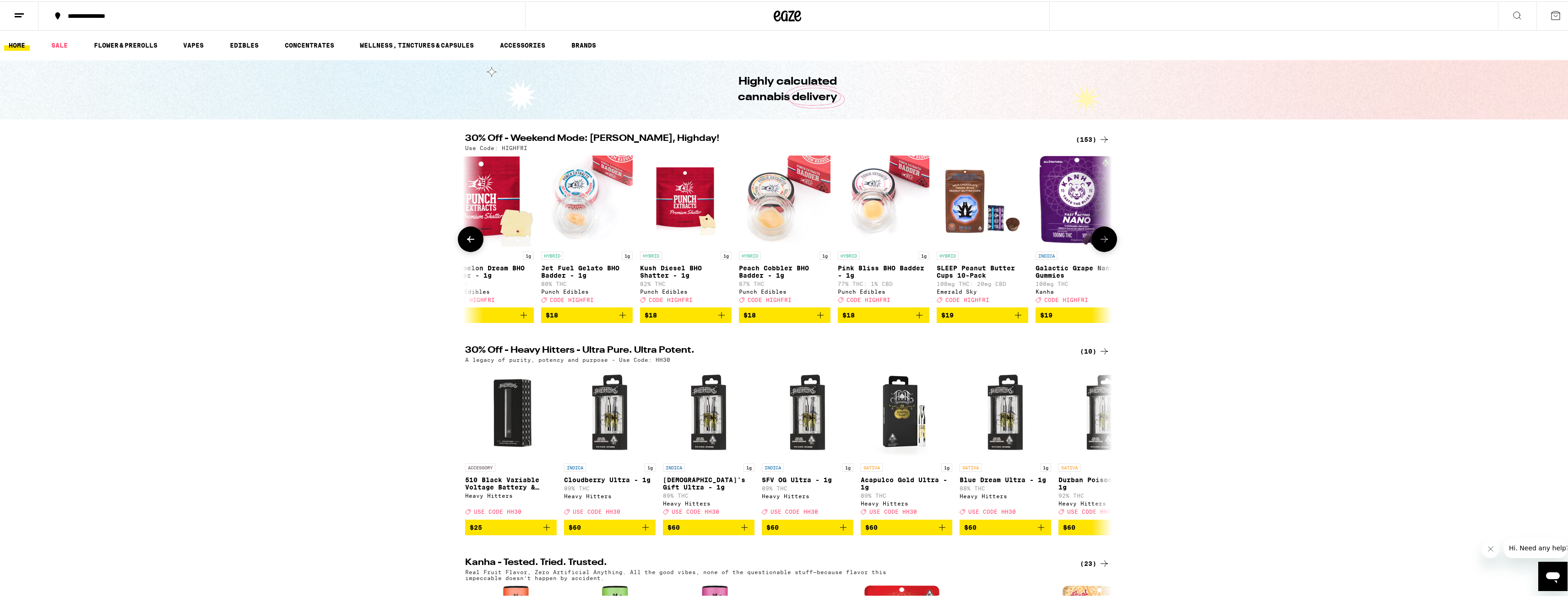
click at [1105, 240] on icon at bounding box center [1105, 238] width 11 height 11
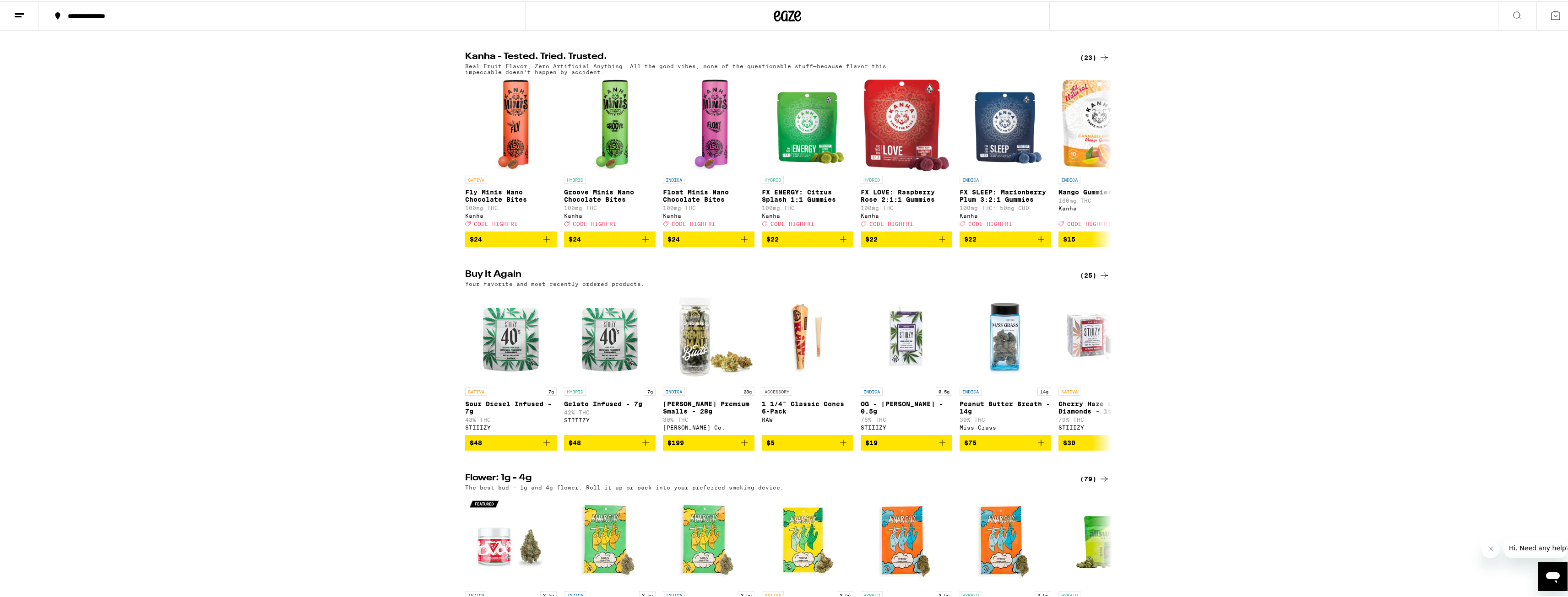
scroll to position [549, 0]
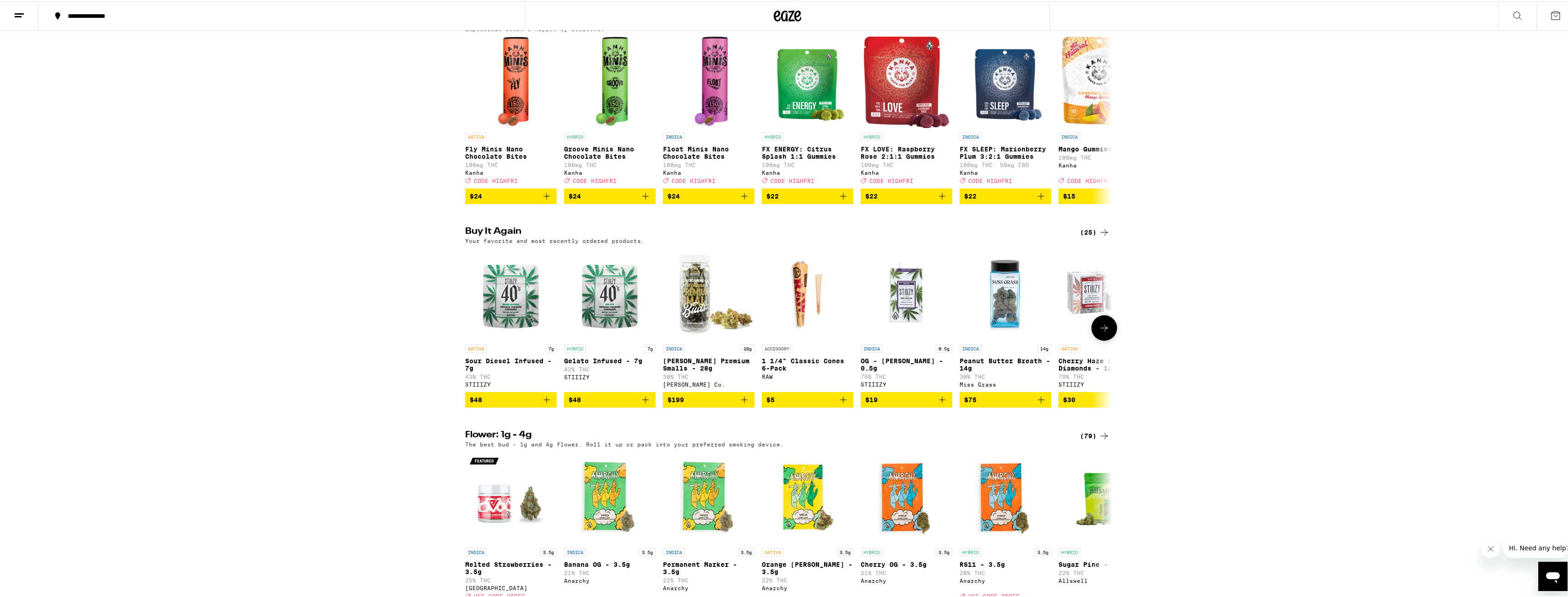
click at [747, 406] on button "$199" at bounding box center [709, 399] width 91 height 16
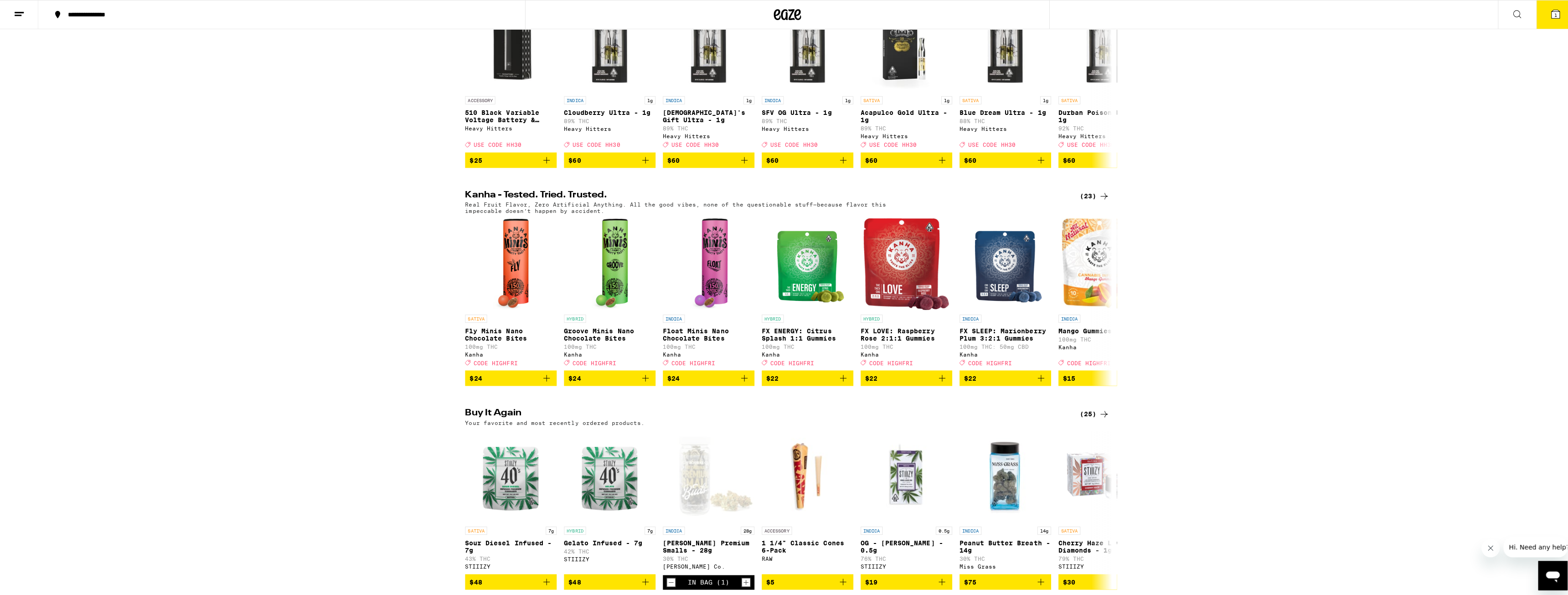
scroll to position [91, 0]
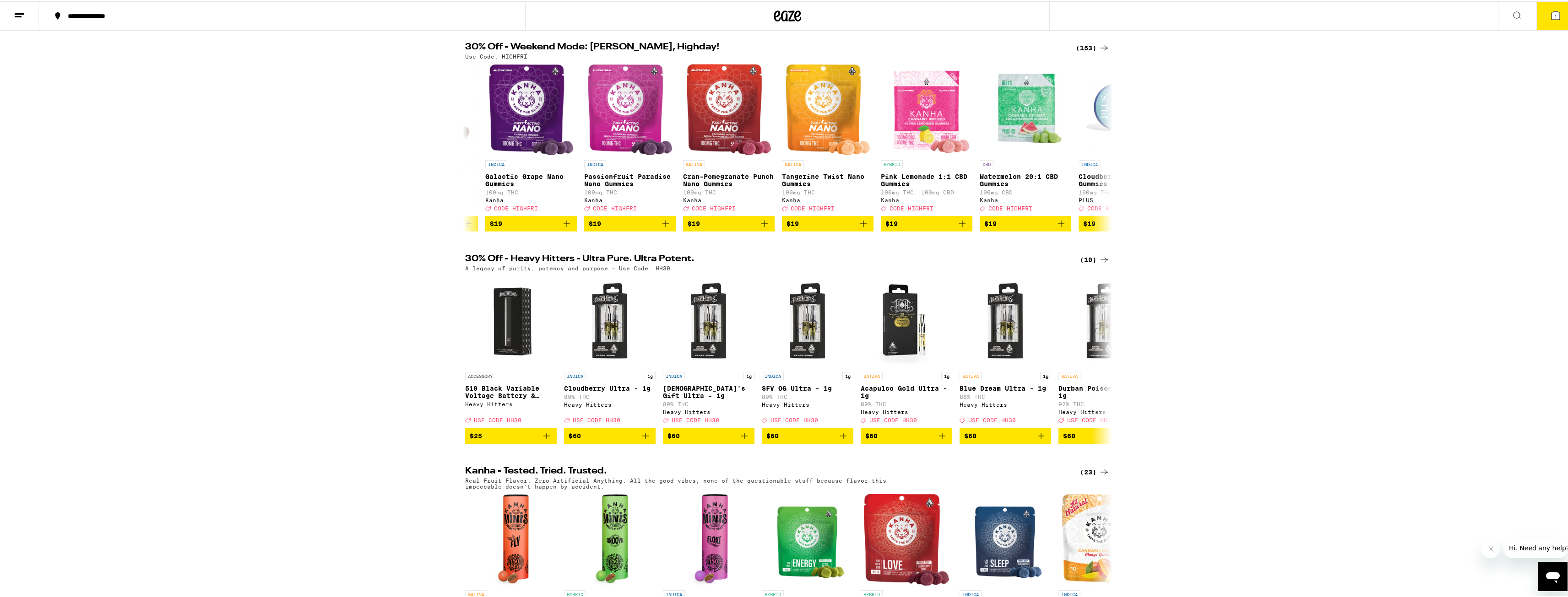
click at [1542, 18] on button "1" at bounding box center [1555, 15] width 38 height 28
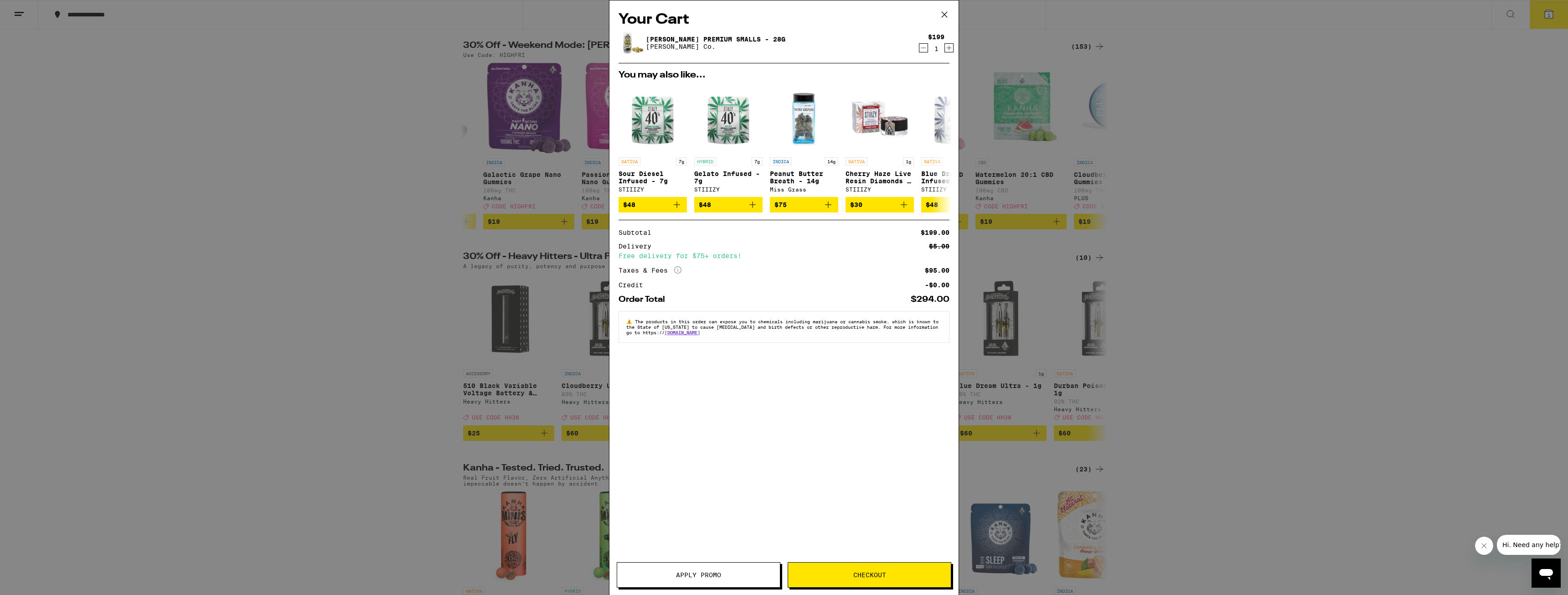
click at [891, 572] on span "Checkout" at bounding box center [869, 575] width 163 height 6
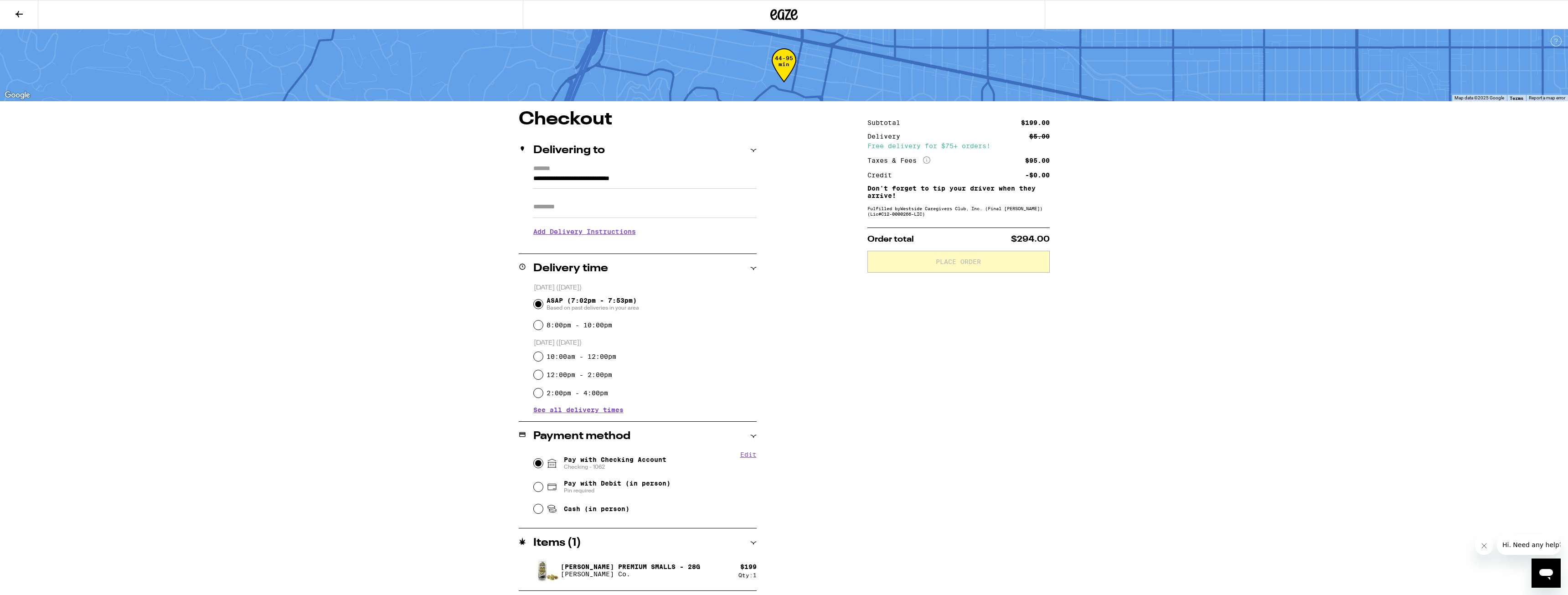
click at [537, 464] on input "Pay with Checking Account Checking - 1062" at bounding box center [538, 463] width 9 height 9
radio input "true"
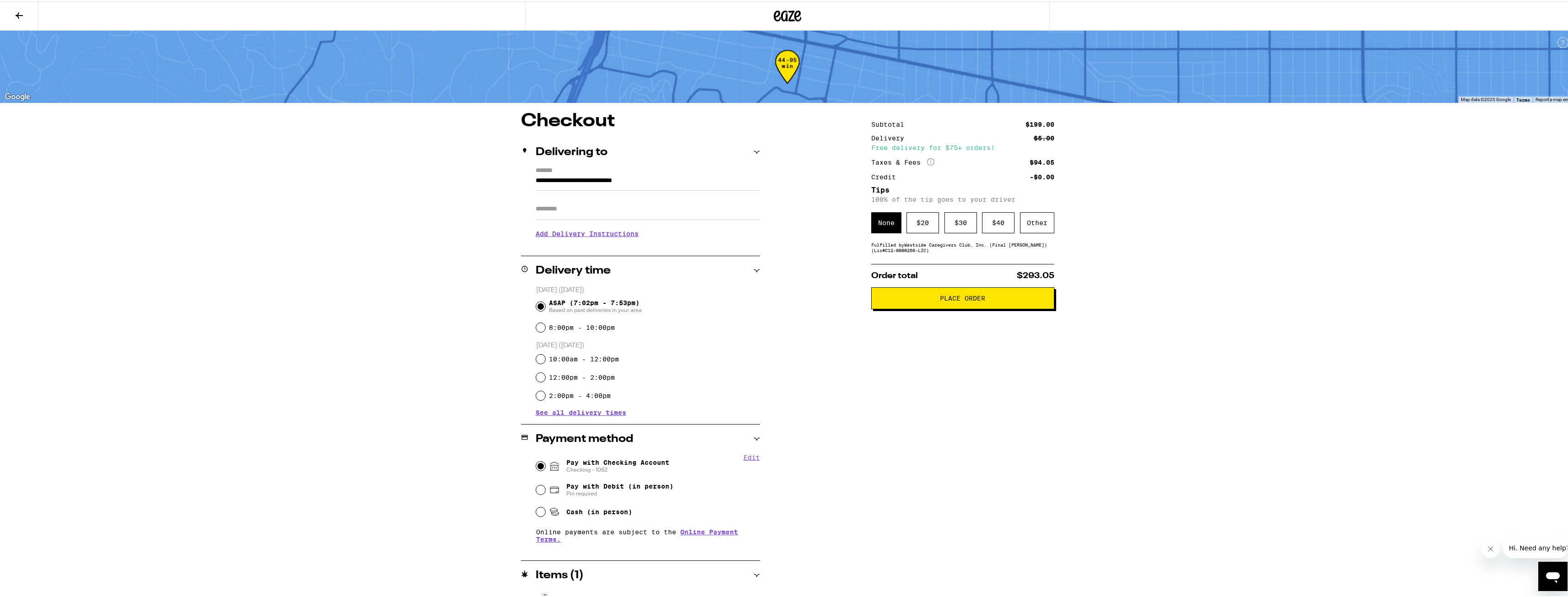
click at [989, 258] on div "Subtotal $199.00 Delivery $5.00 Free delivery for $75+ orders! Taxes & Fees Mor…" at bounding box center [963, 366] width 183 height 511
drag, startPoint x: 1037, startPoint y: 223, endPoint x: 1017, endPoint y: 240, distance: 26.2
click at [1037, 223] on div "Other" at bounding box center [1037, 222] width 34 height 21
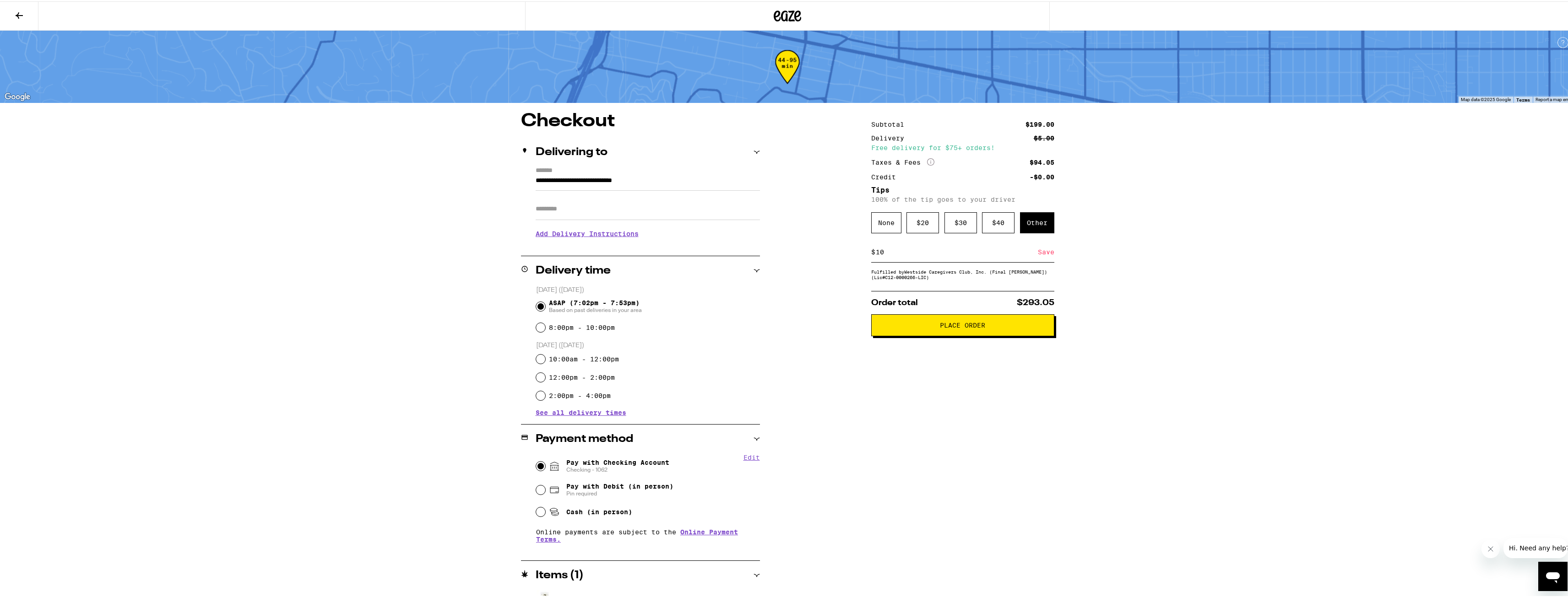
type input "10"
click at [1043, 252] on div "Save" at bounding box center [1046, 251] width 16 height 20
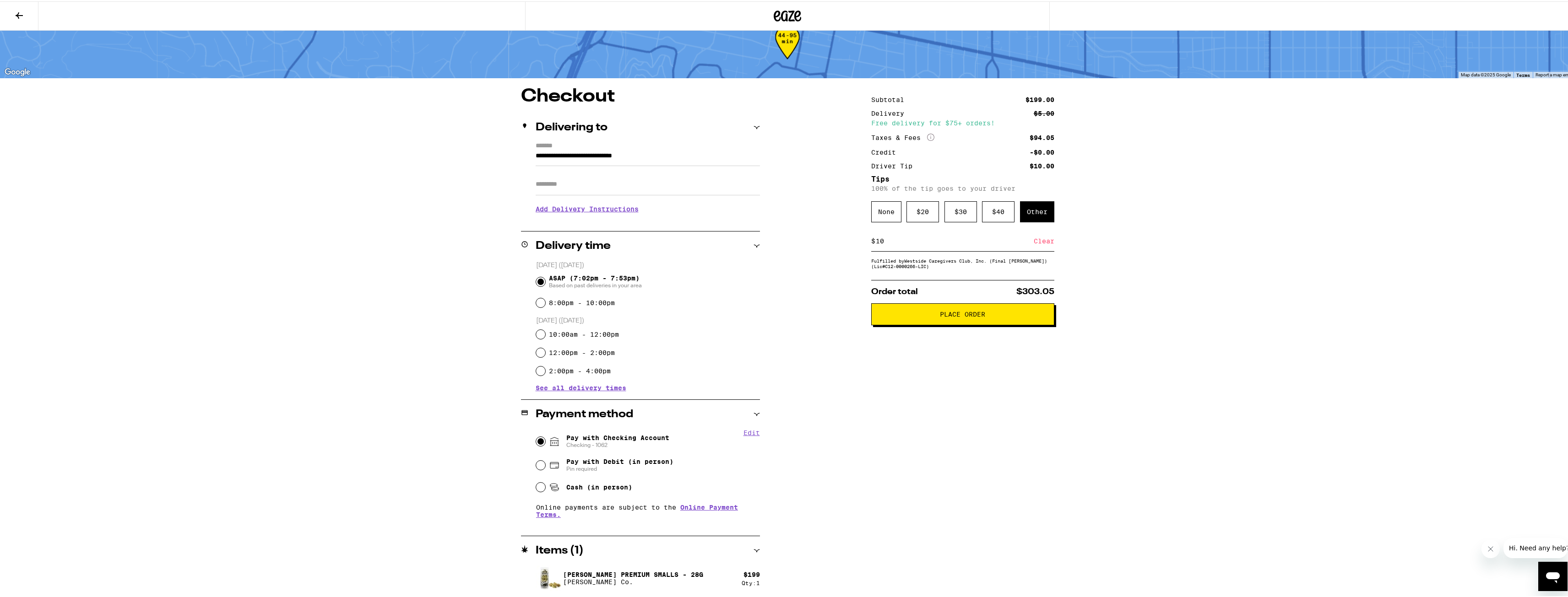
scroll to position [25, 0]
click at [949, 316] on span "Place Order" at bounding box center [962, 312] width 45 height 6
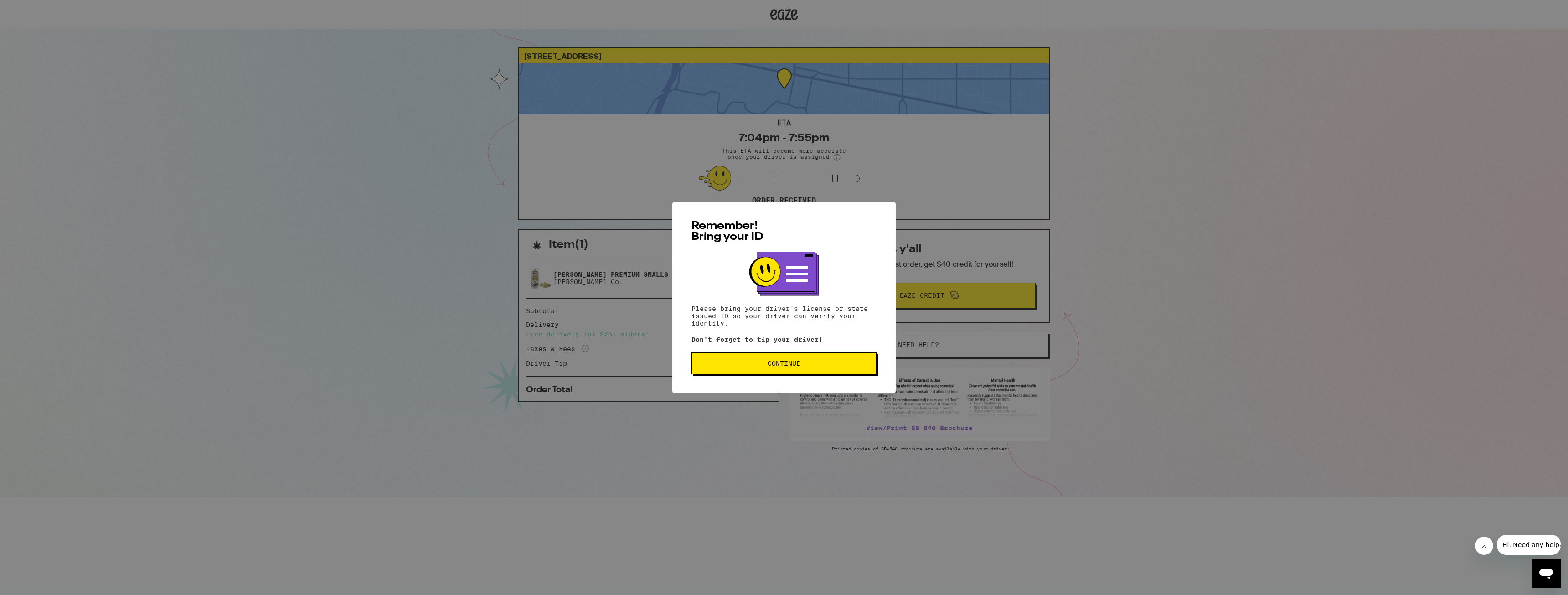
click at [750, 366] on span "Continue" at bounding box center [784, 363] width 169 height 6
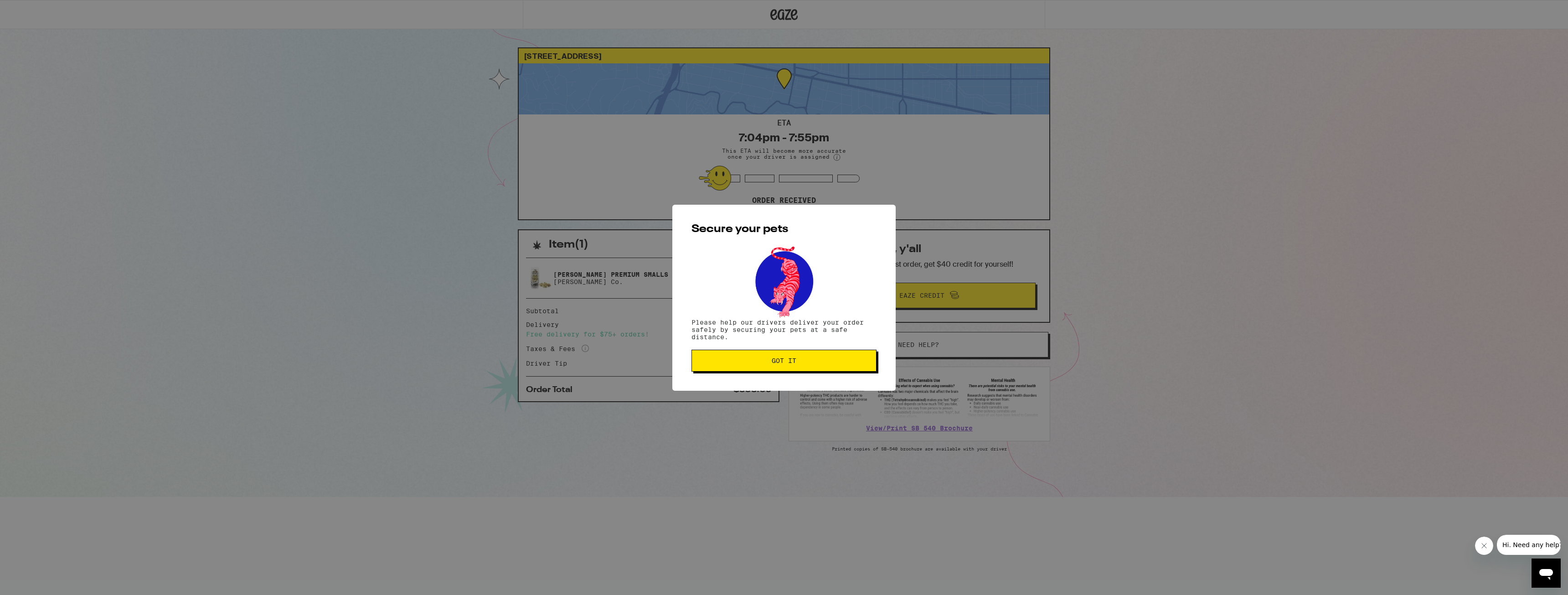
drag, startPoint x: 817, startPoint y: 369, endPoint x: 825, endPoint y: 368, distance: 8.1
click at [816, 369] on button "Got it" at bounding box center [784, 361] width 185 height 22
